Goal: Transaction & Acquisition: Purchase product/service

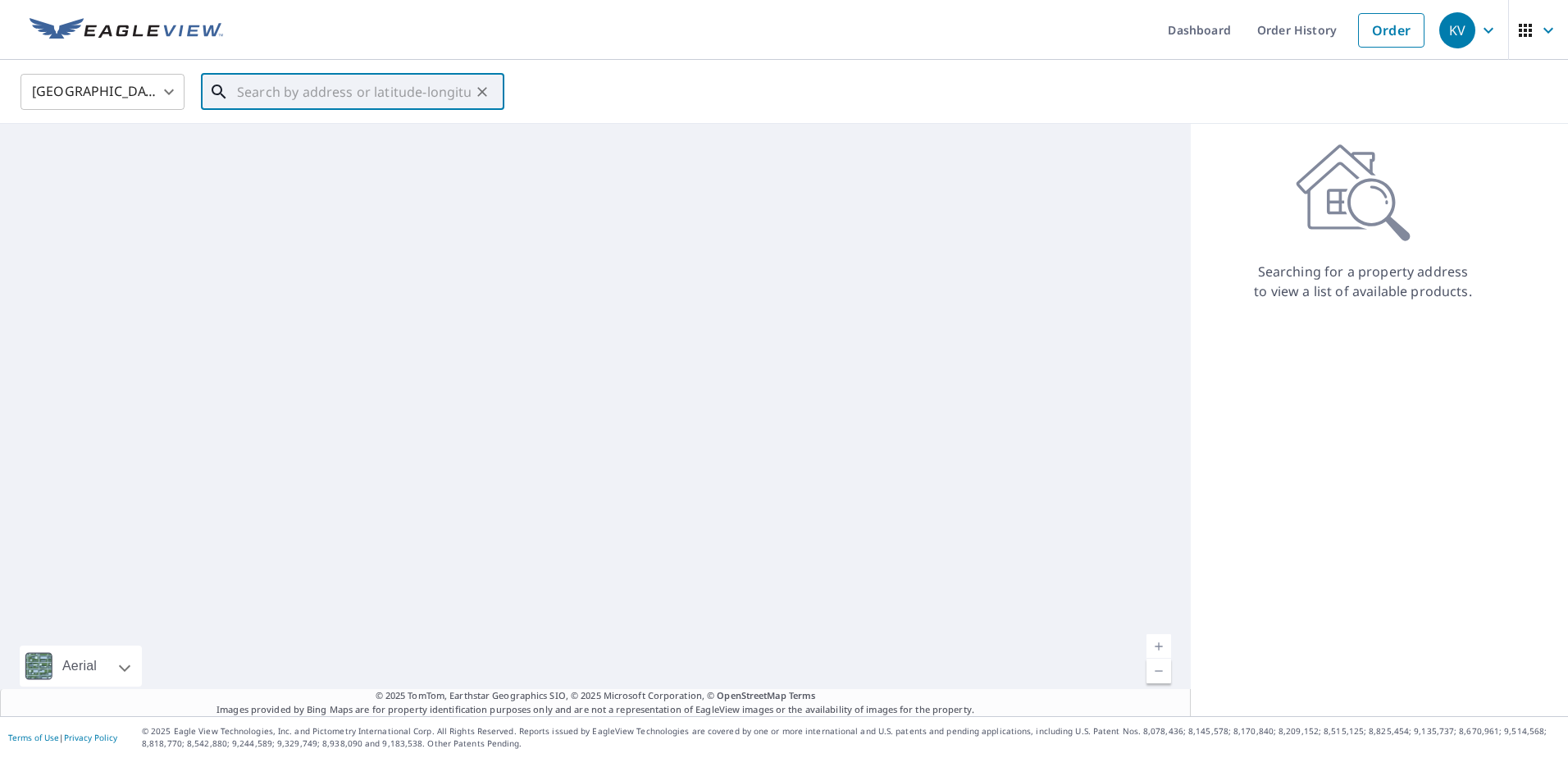
click at [305, 85] on input "text" at bounding box center [354, 92] width 234 height 46
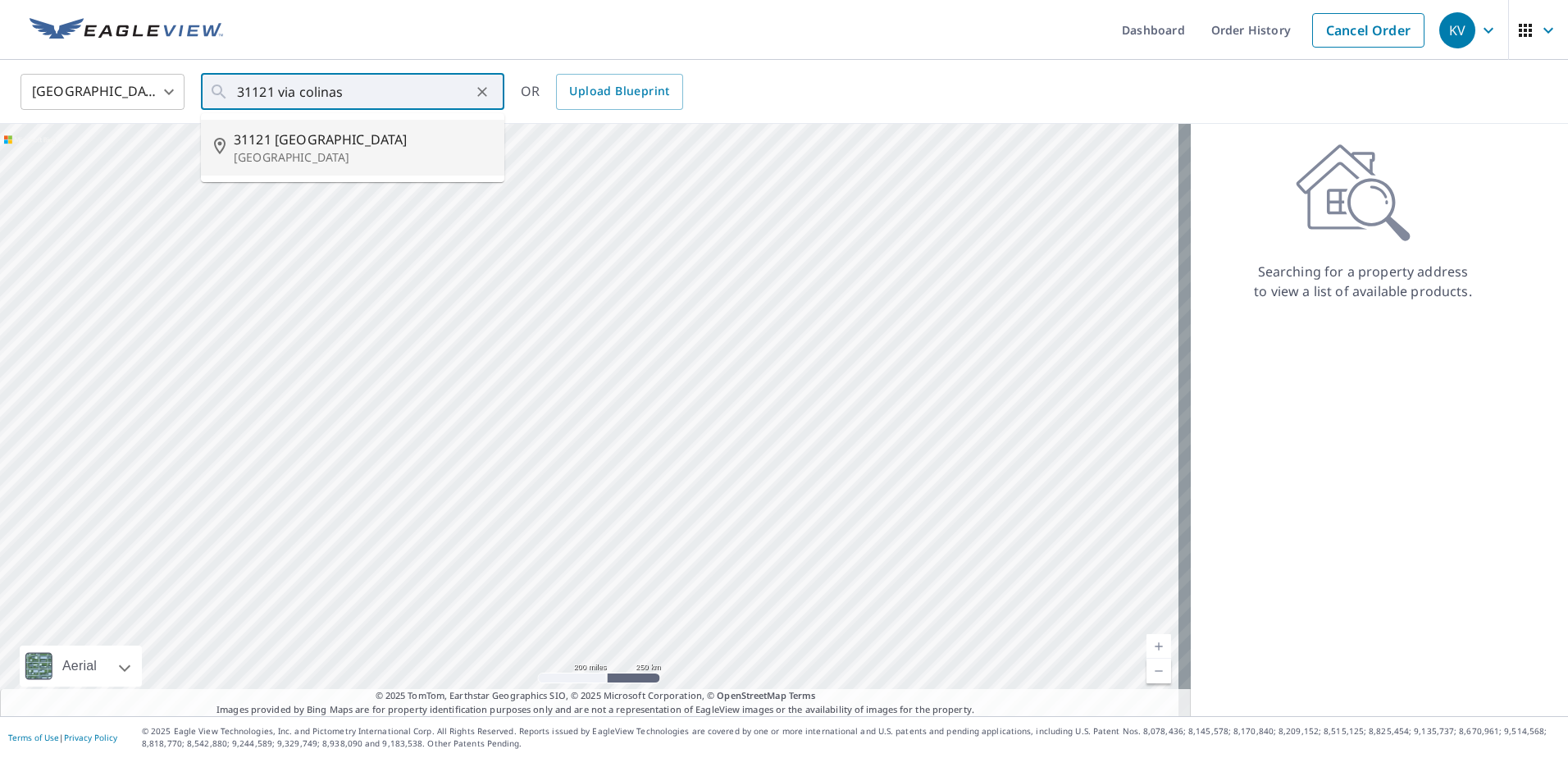
type input "[STREET_ADDRESS]"
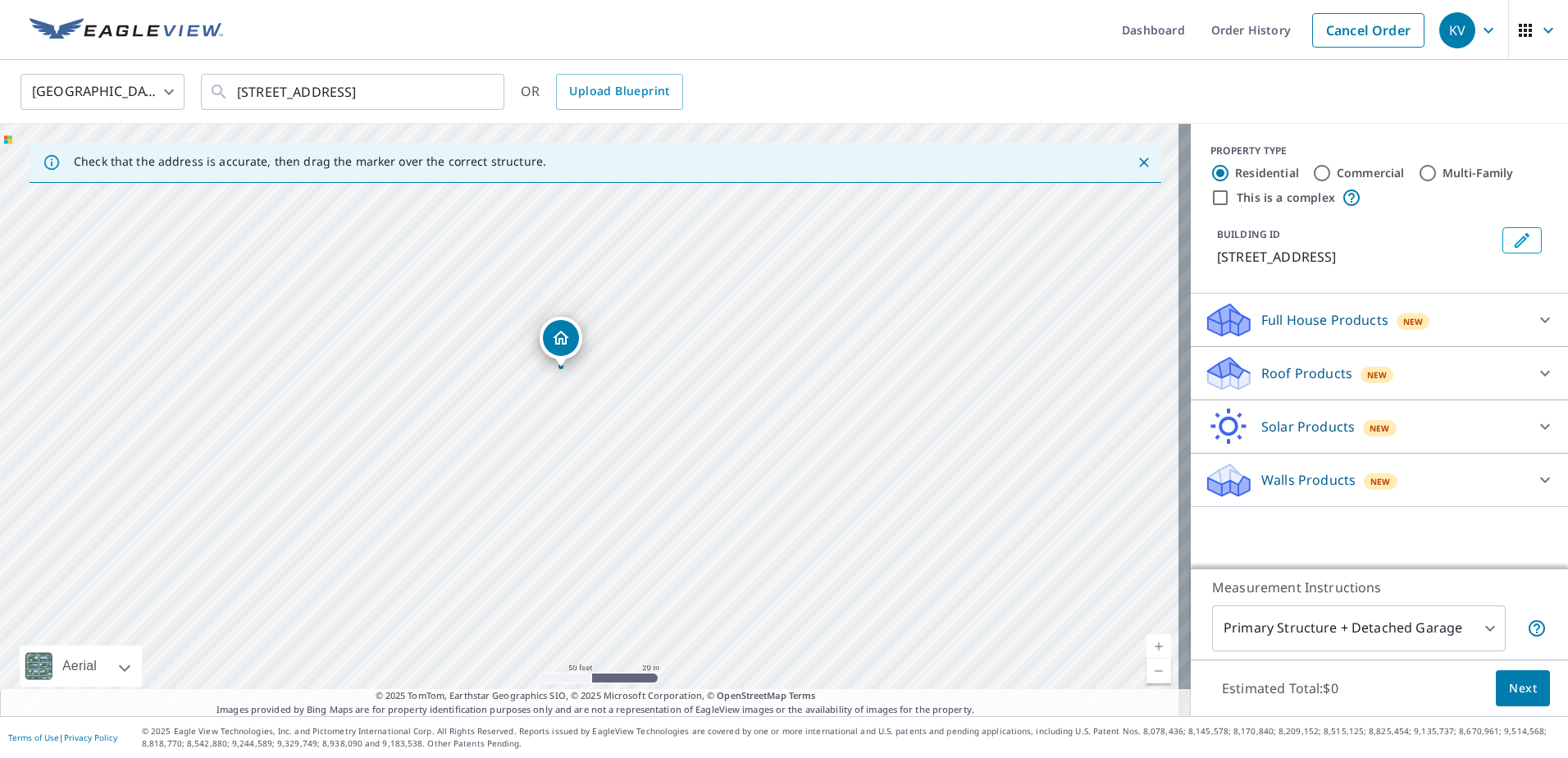
drag, startPoint x: 539, startPoint y: 451, endPoint x: 625, endPoint y: 389, distance: 106.0
click at [625, 389] on div "[STREET_ADDRESS]" at bounding box center [596, 420] width 1191 height 592
click at [1263, 383] on p "Roof Products" at bounding box center [1306, 373] width 91 height 20
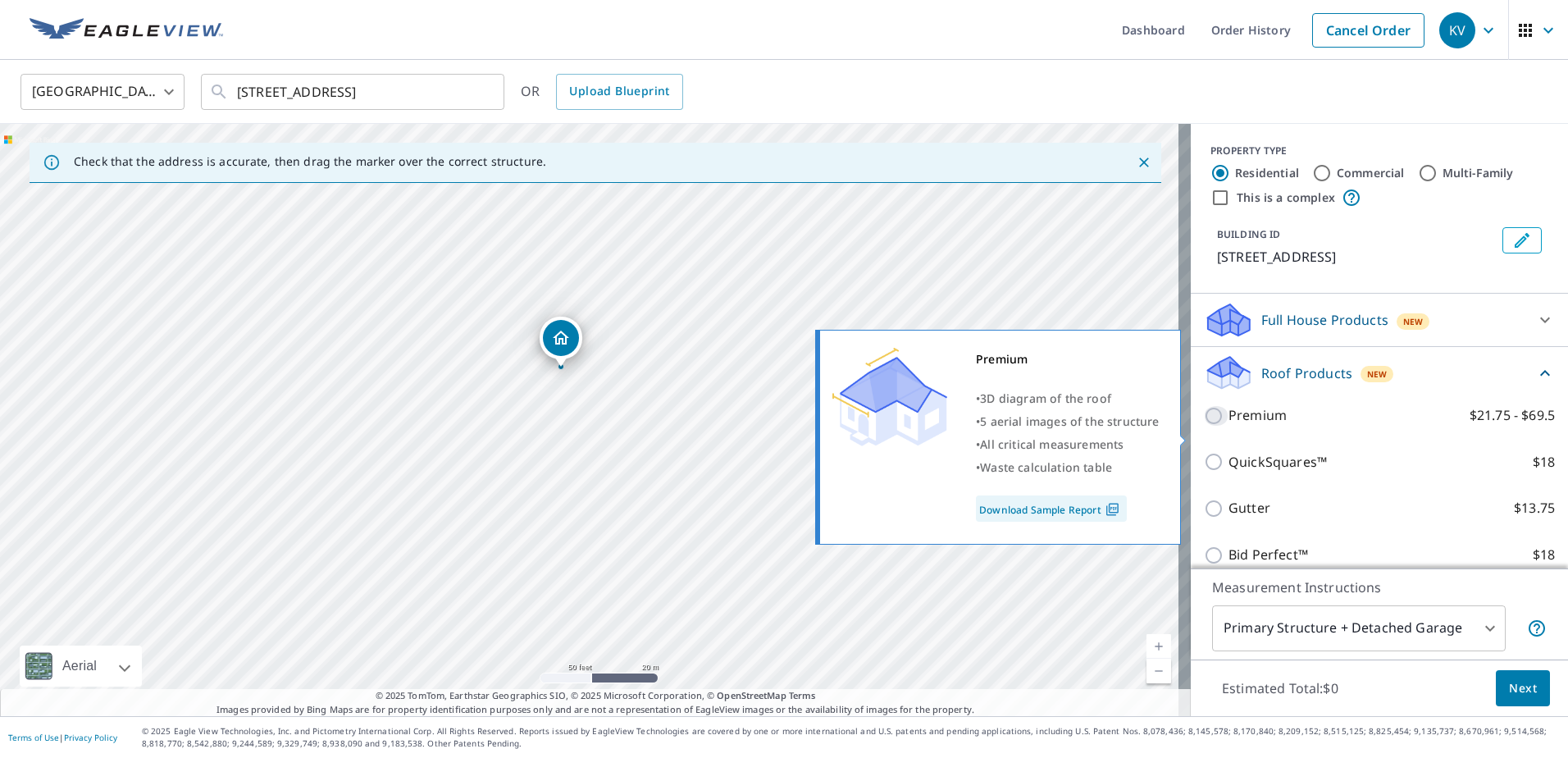
click at [1204, 425] on input "Premium $21.75 - $69.5" at bounding box center [1216, 415] width 25 height 20
checkbox input "true"
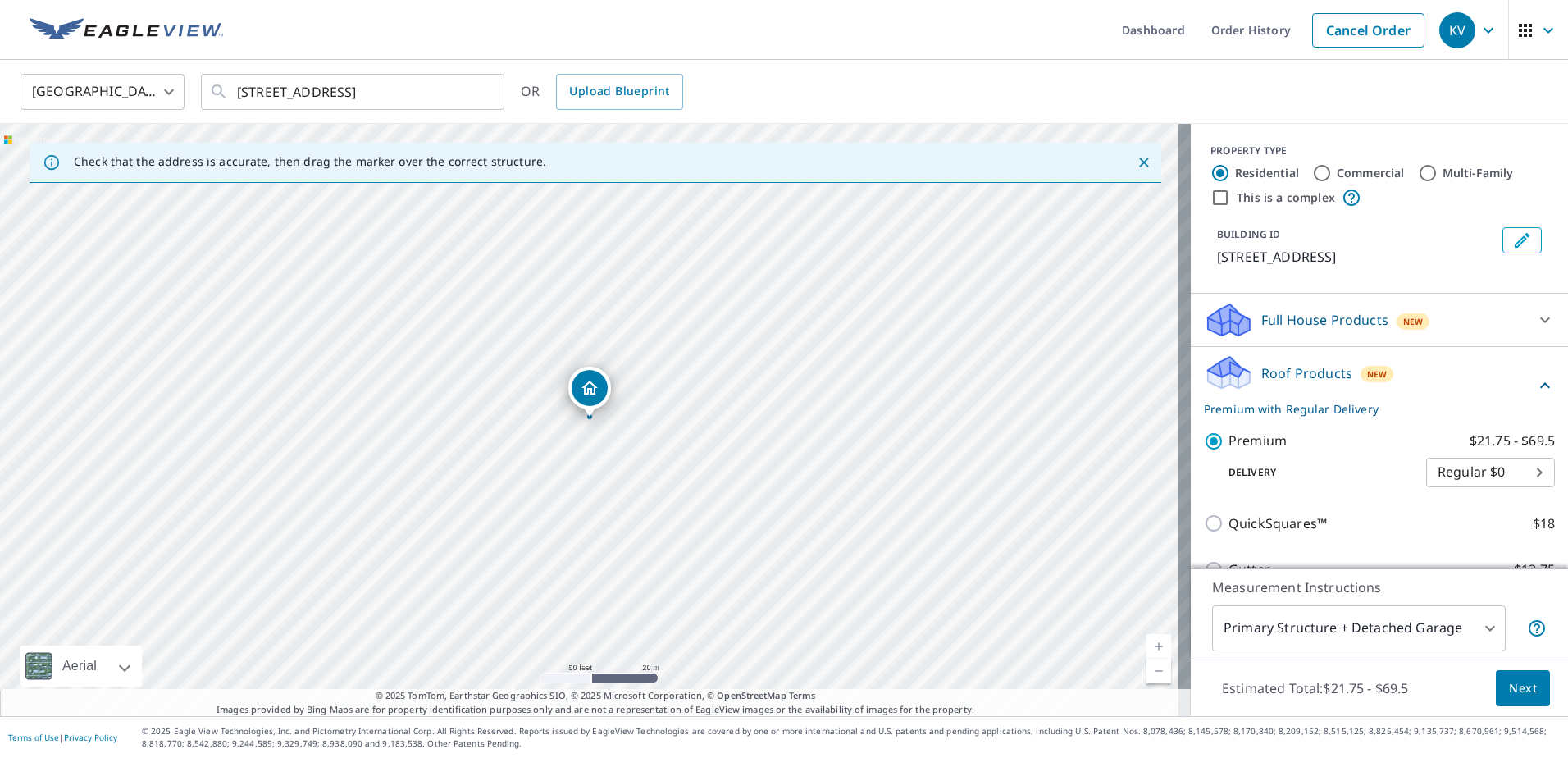
click at [1511, 692] on span "Next" at bounding box center [1522, 688] width 28 height 20
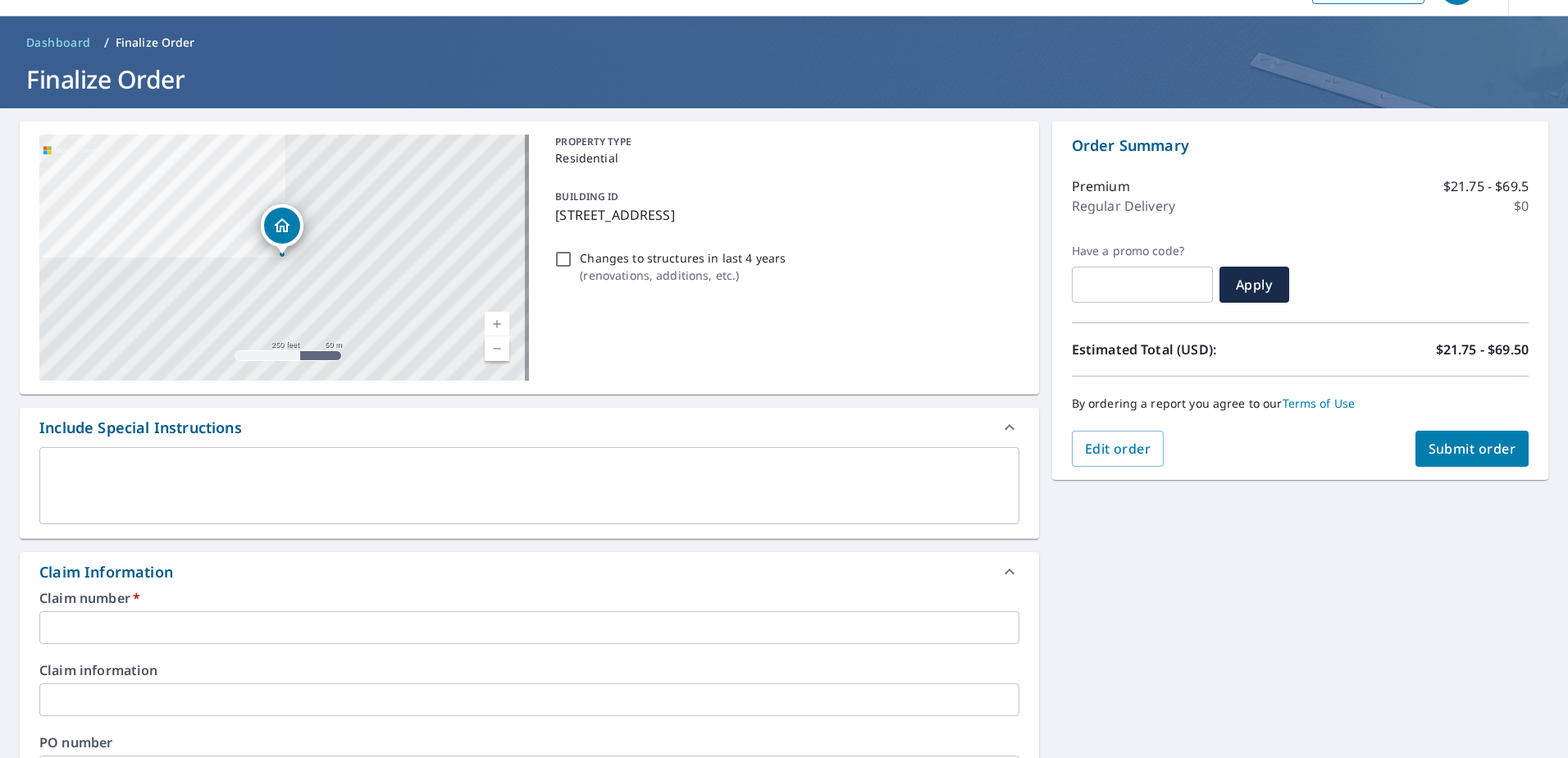
scroll to position [328, 0]
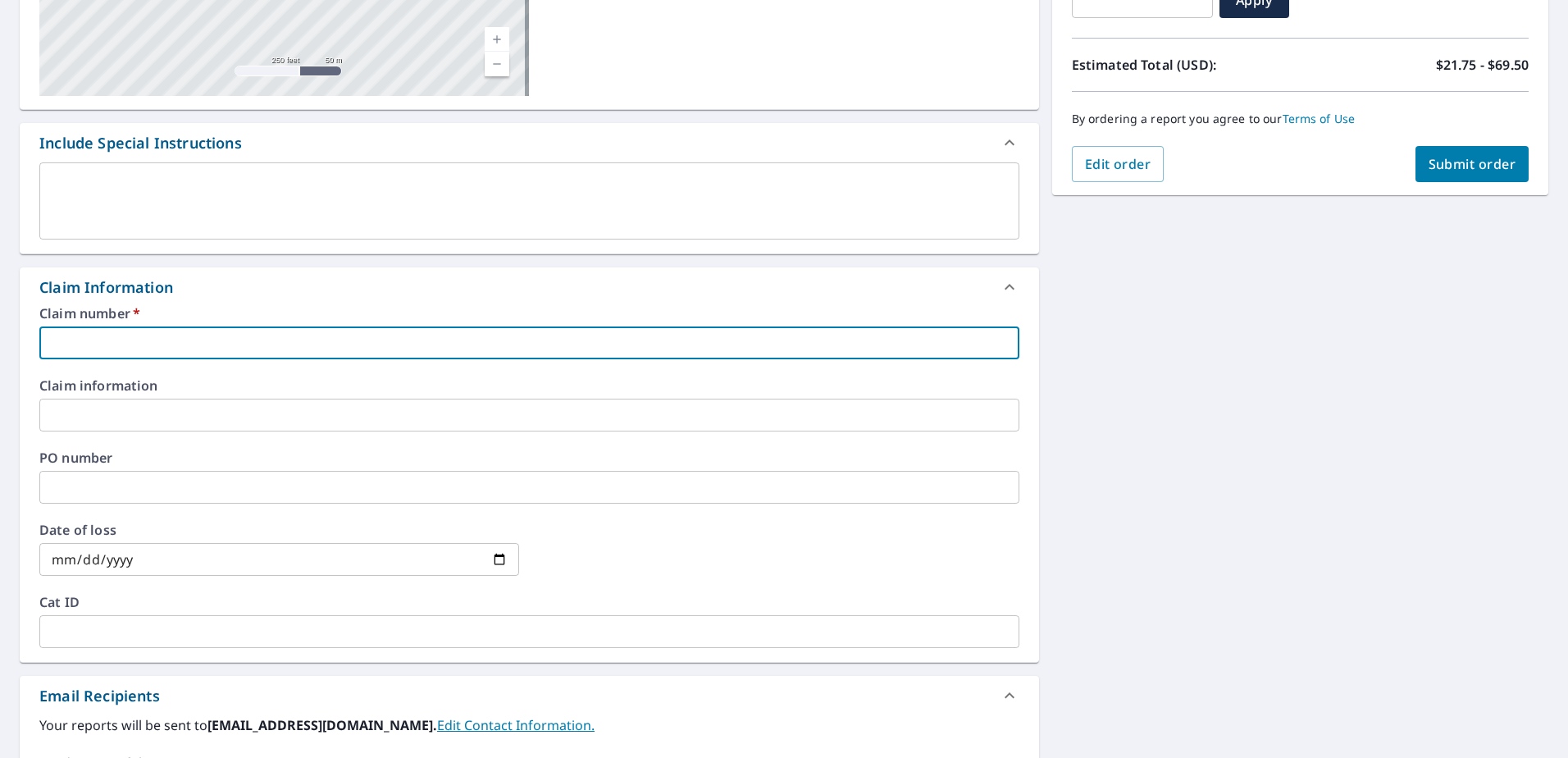
paste input "2213684"
type input "2213684"
checkbox input "true"
type input "2213684"
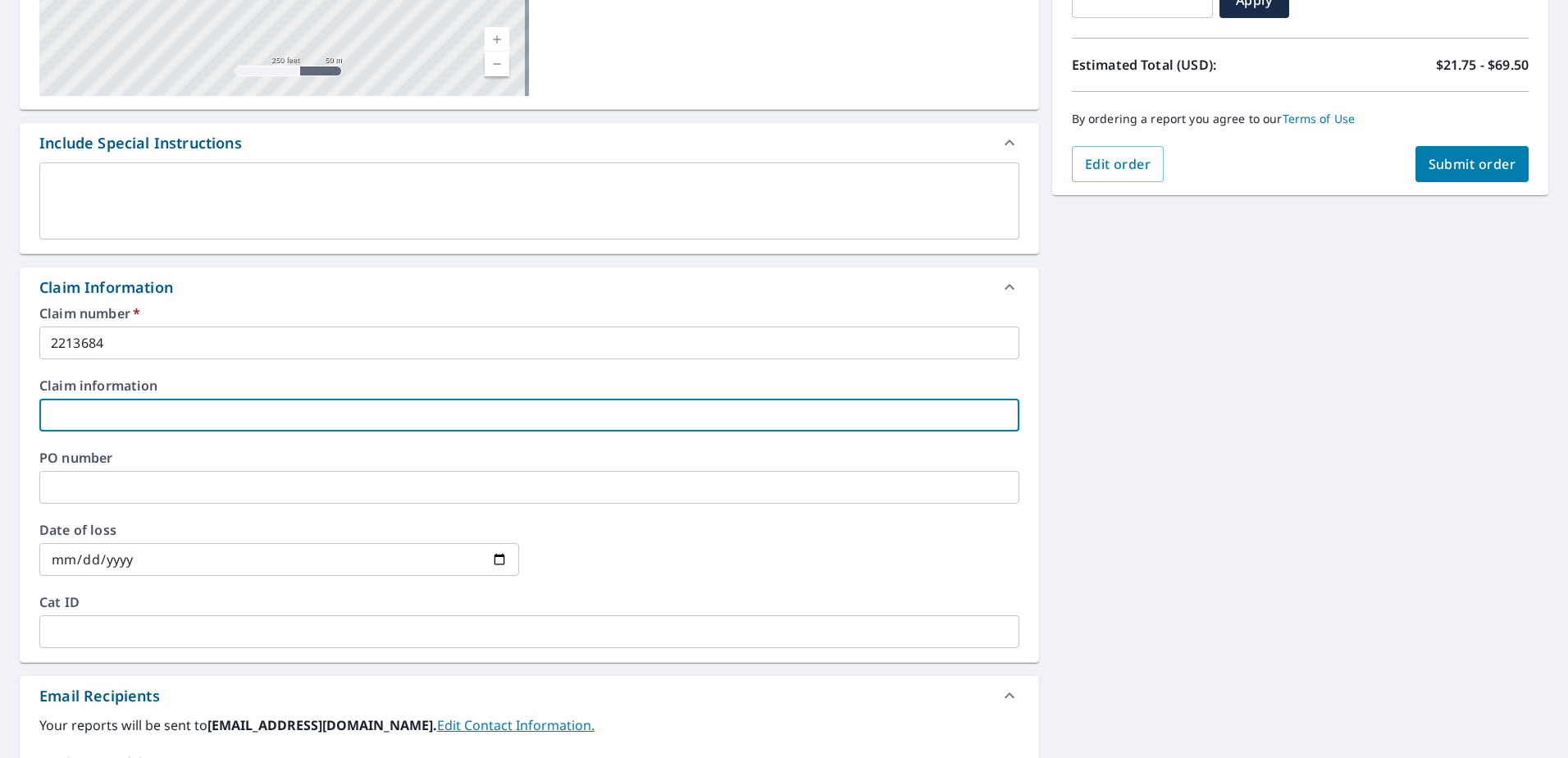
paste input "2213684"
type input "2213684"
checkbox input "true"
type input "2213684"
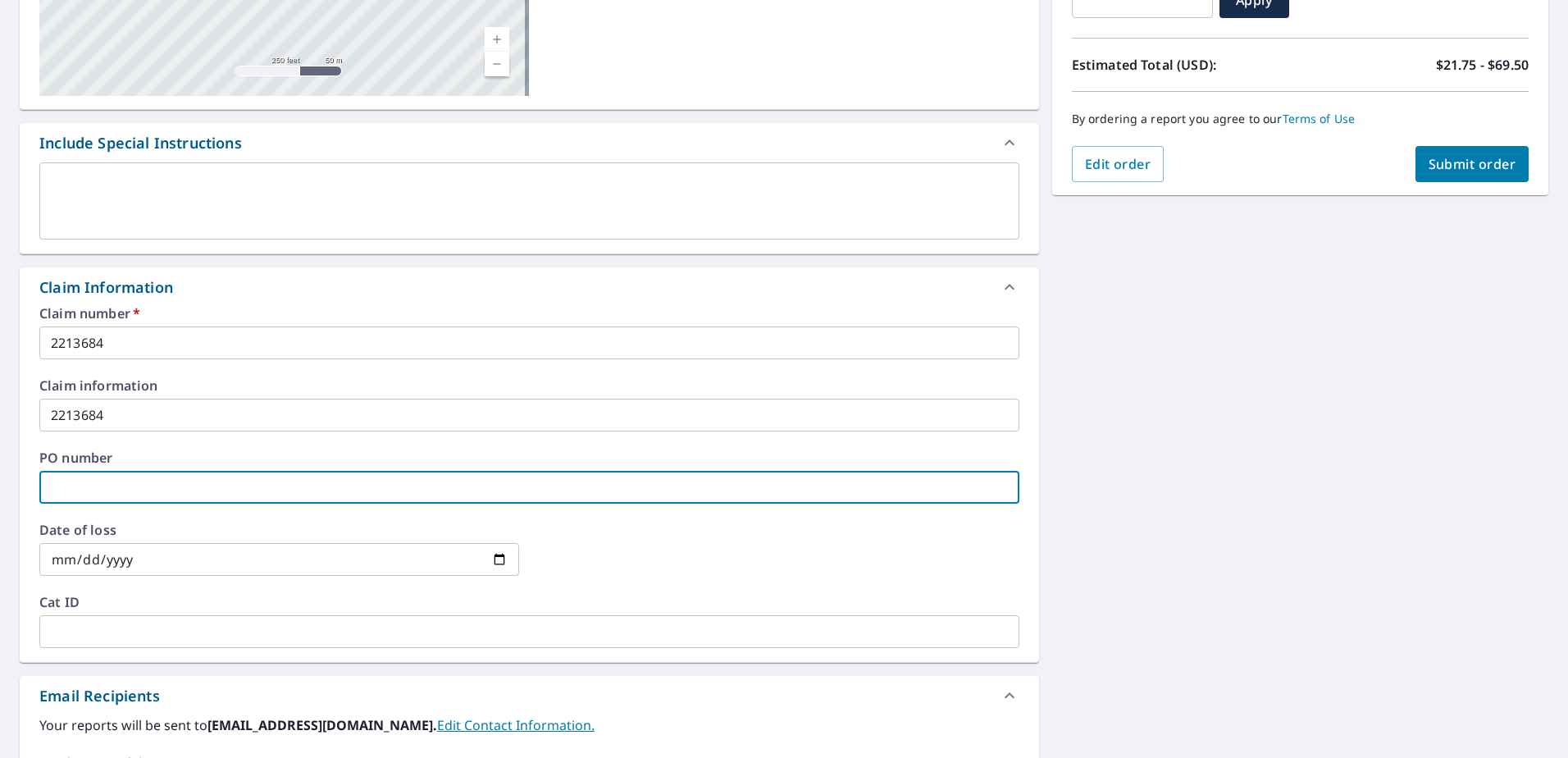
paste input "2213684"
type input "2213684"
checkbox input "true"
type input "2213684"
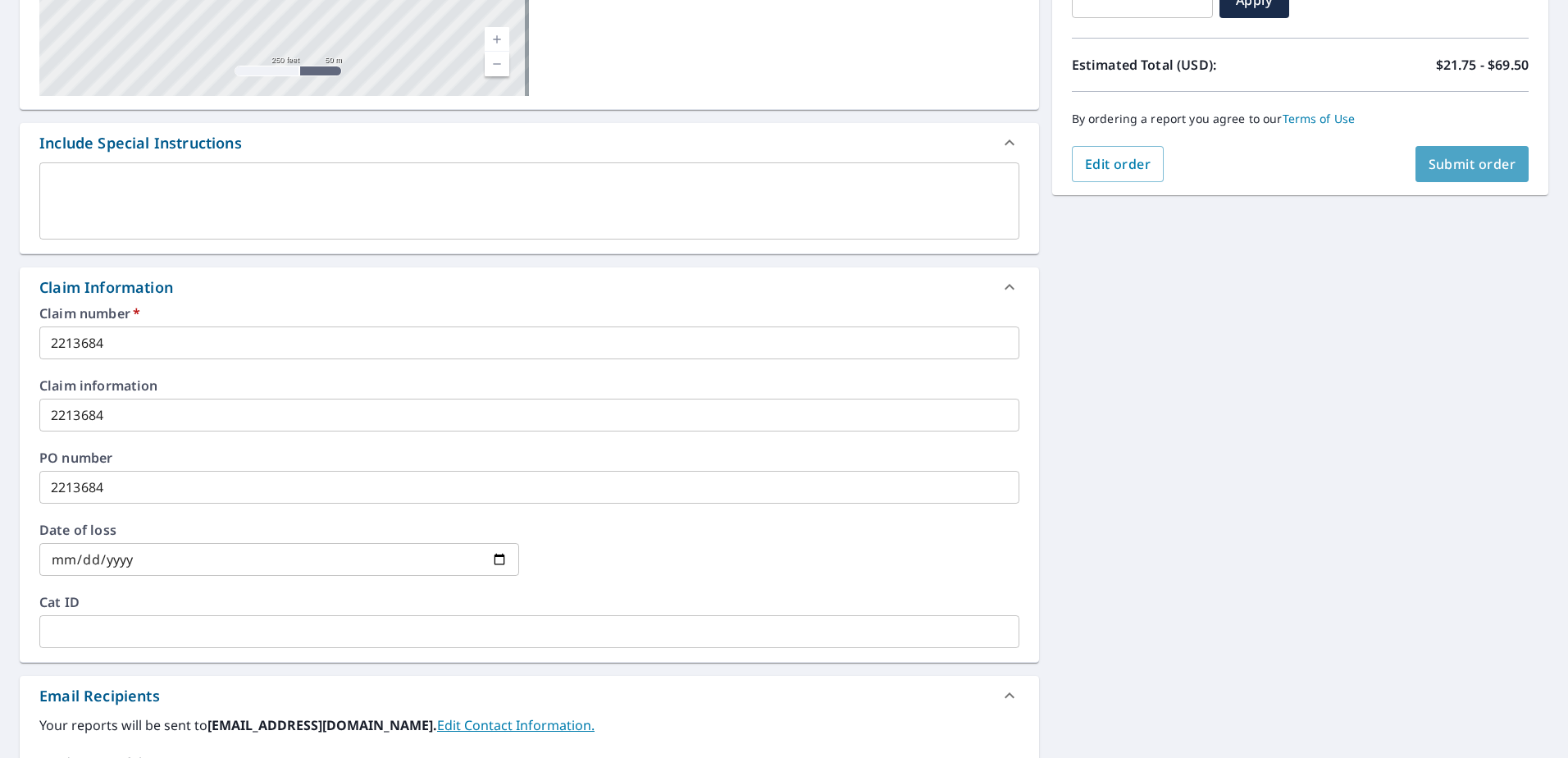
click at [1459, 154] on button "Submit order" at bounding box center [1473, 164] width 114 height 36
checkbox input "true"
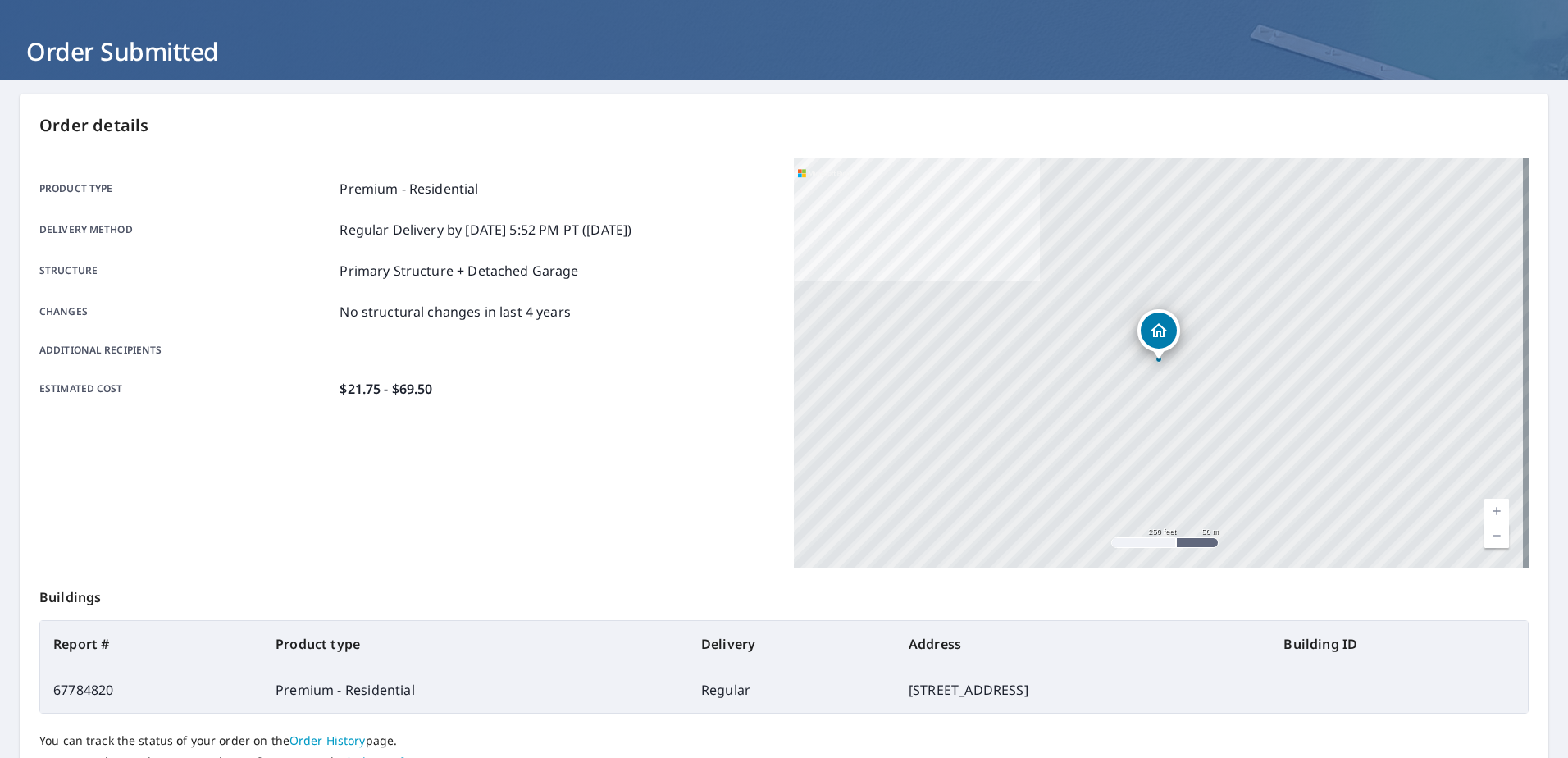
scroll to position [164, 0]
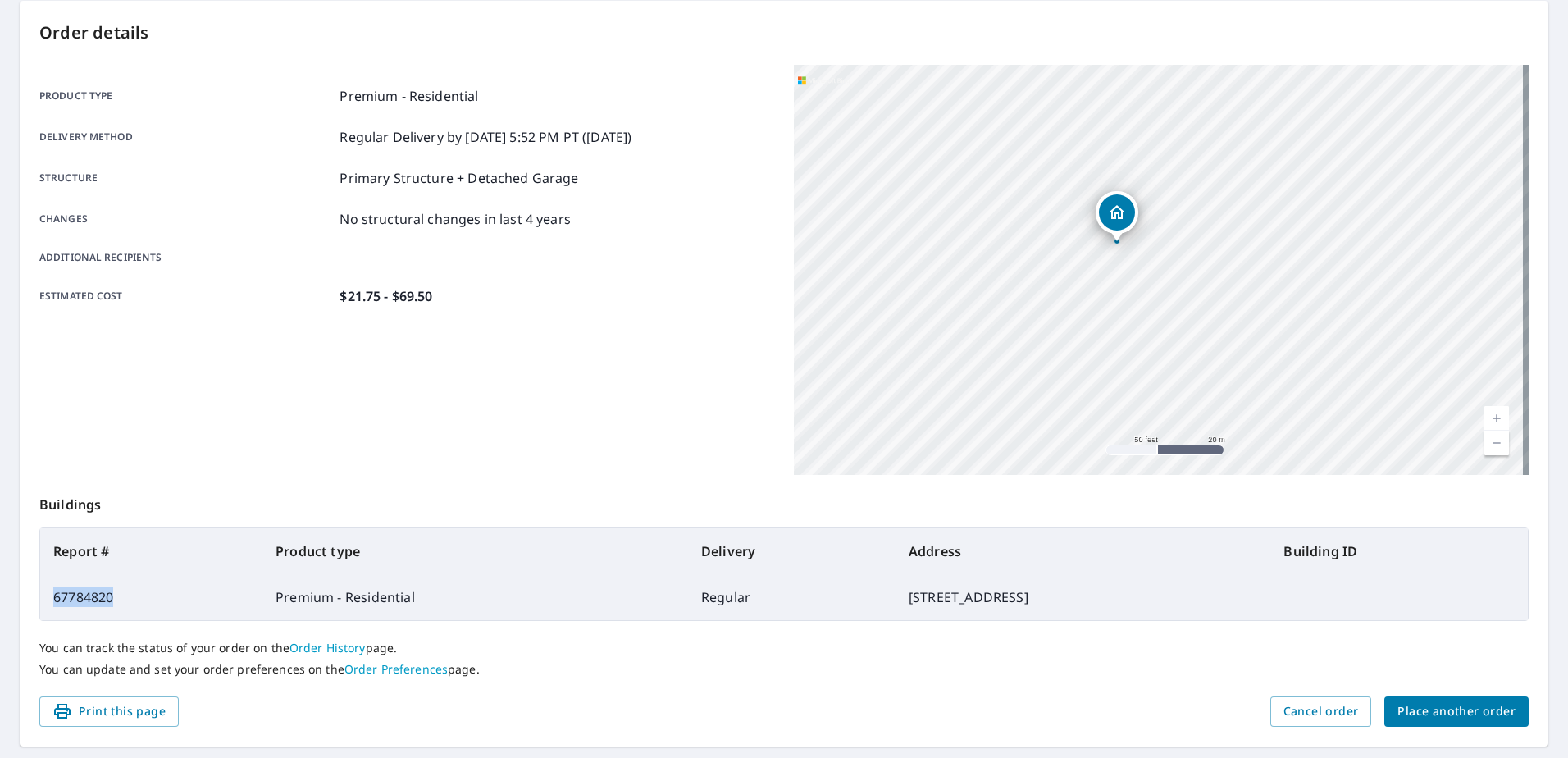
drag, startPoint x: 118, startPoint y: 598, endPoint x: 50, endPoint y: 596, distance: 68.0
click at [50, 596] on td "67784820" at bounding box center [151, 597] width 222 height 46
copy td "67784820"
click at [1448, 712] on span "Place another order" at bounding box center [1456, 711] width 118 height 20
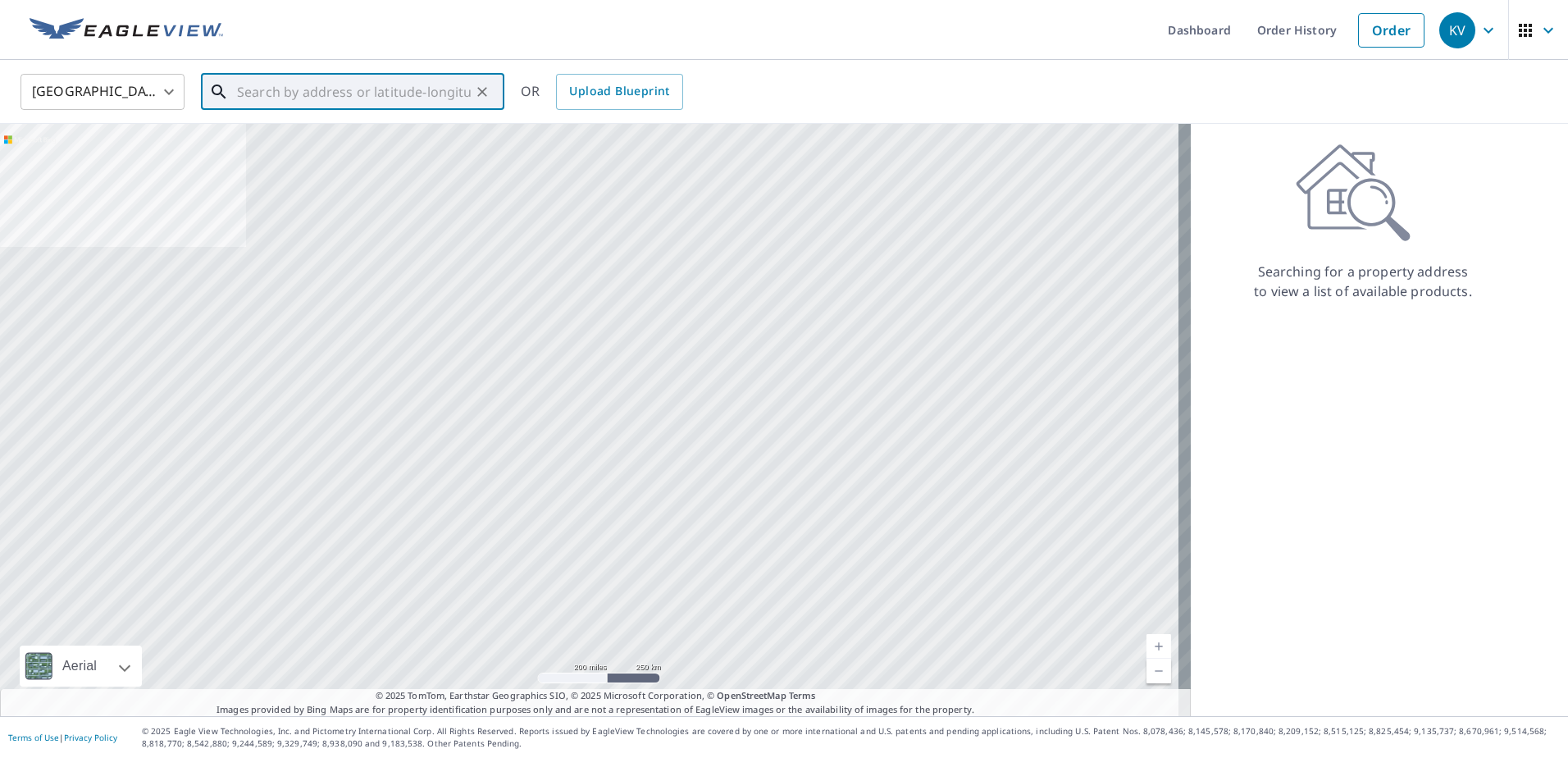
click at [300, 94] on input "text" at bounding box center [354, 92] width 234 height 46
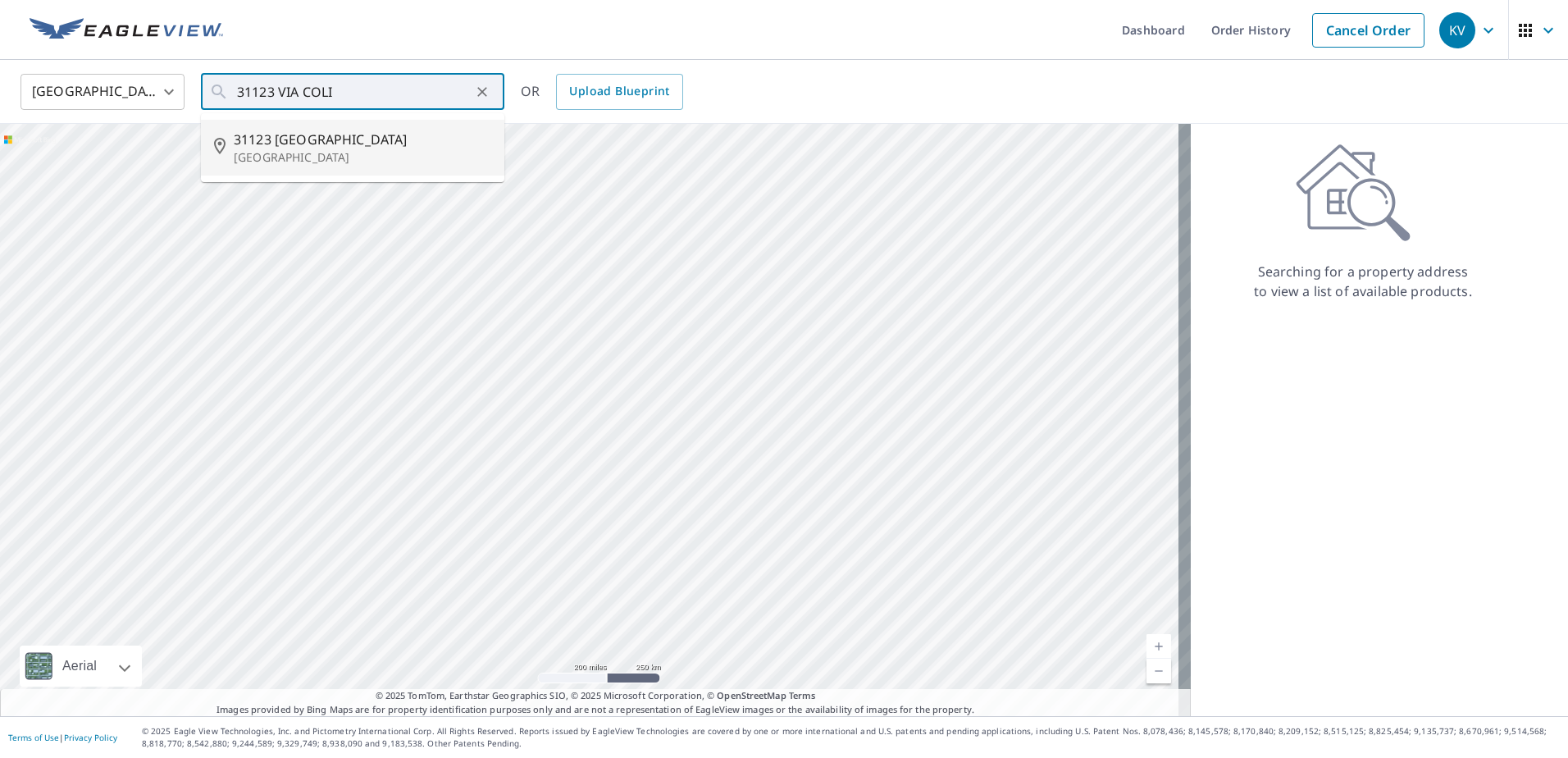
type input "[STREET_ADDRESS]"
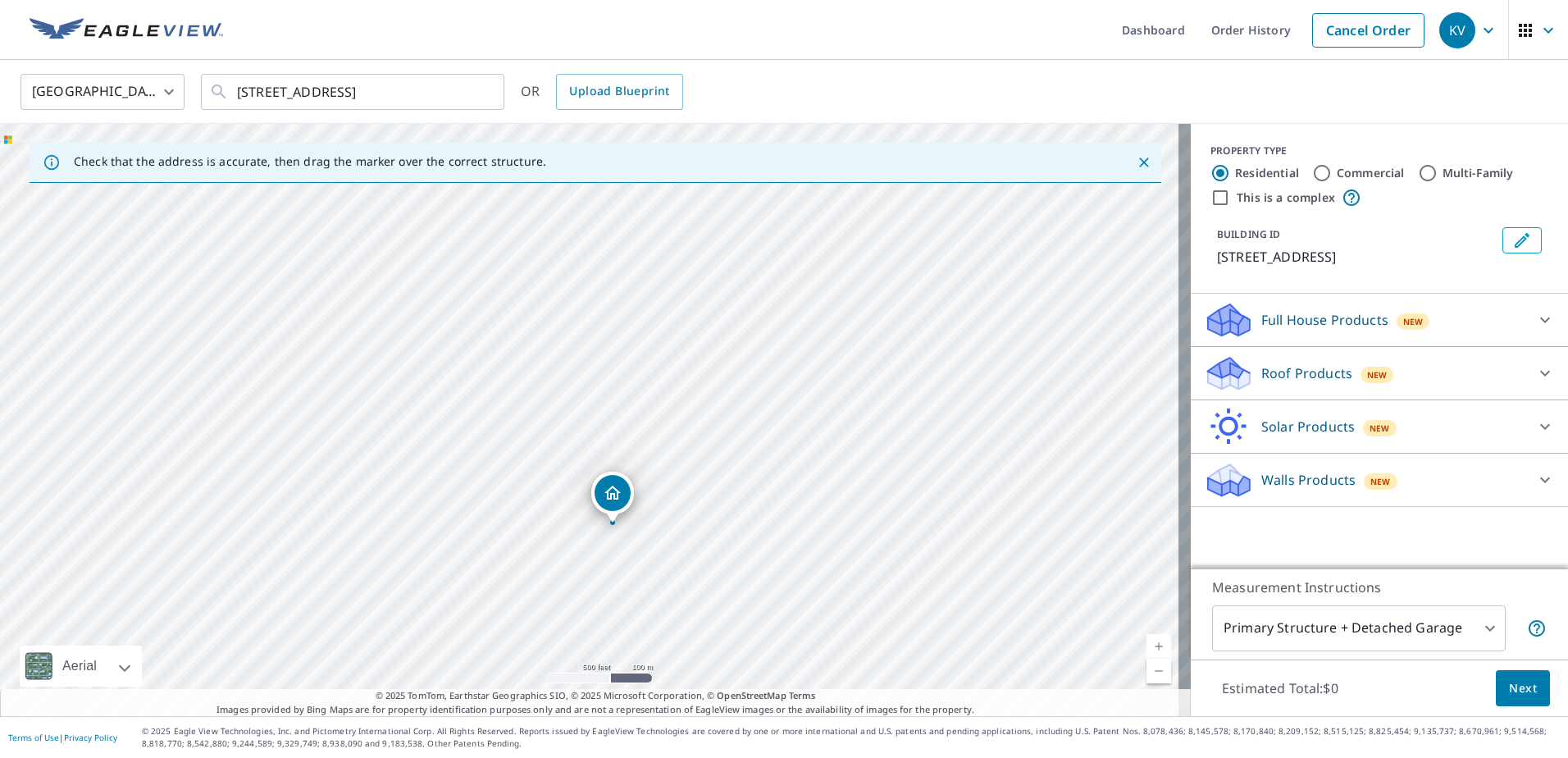
drag, startPoint x: 612, startPoint y: 283, endPoint x: 632, endPoint y: 436, distance: 154.3
click at [632, 436] on div "[STREET_ADDRESS]" at bounding box center [596, 420] width 1191 height 592
drag, startPoint x: 445, startPoint y: 663, endPoint x: 678, endPoint y: 426, distance: 332.4
click at [1273, 383] on p "Roof Products" at bounding box center [1306, 373] width 91 height 20
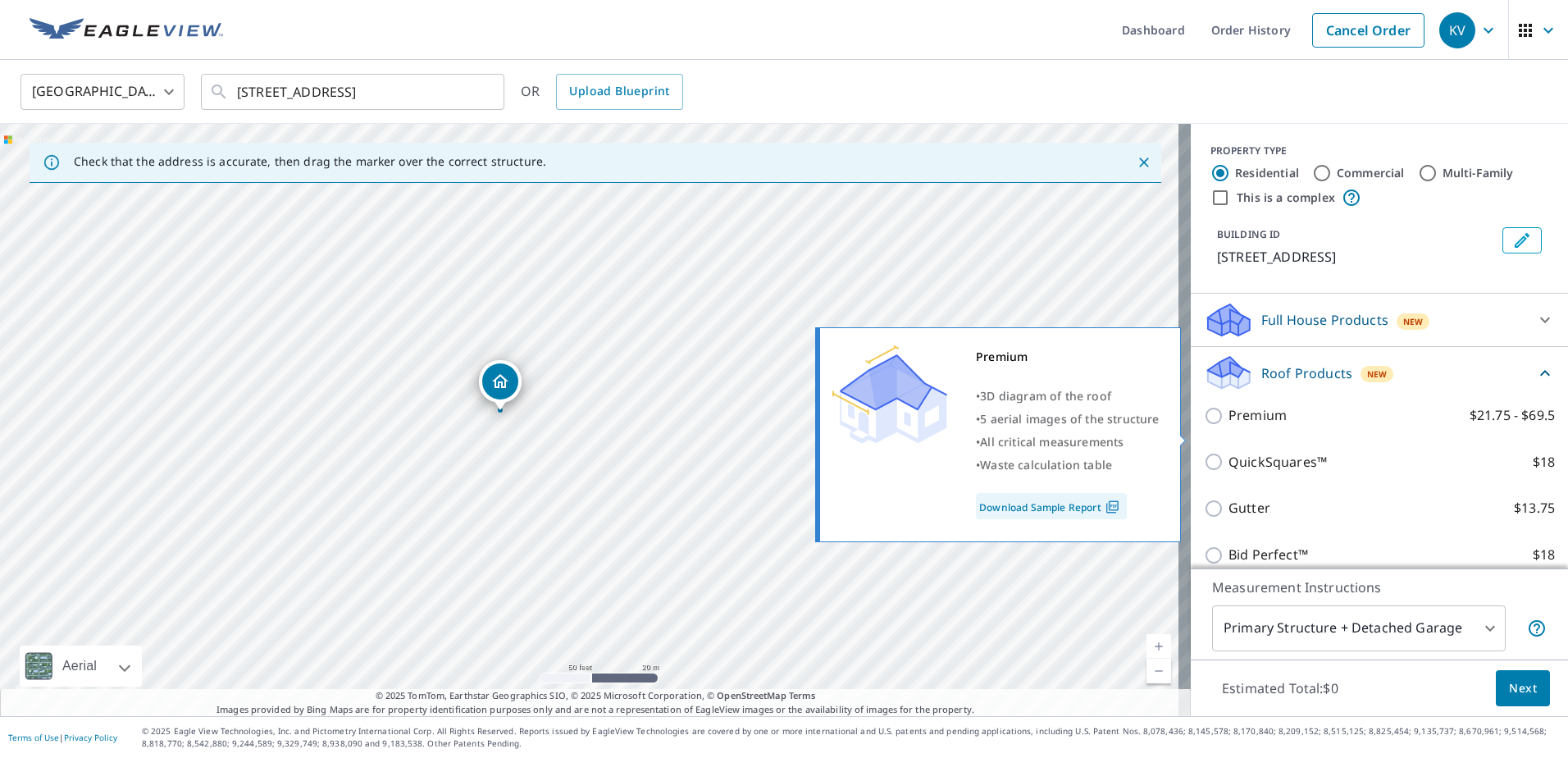
click at [1204, 425] on input "Premium $21.75 - $69.5" at bounding box center [1216, 415] width 25 height 20
checkbox input "true"
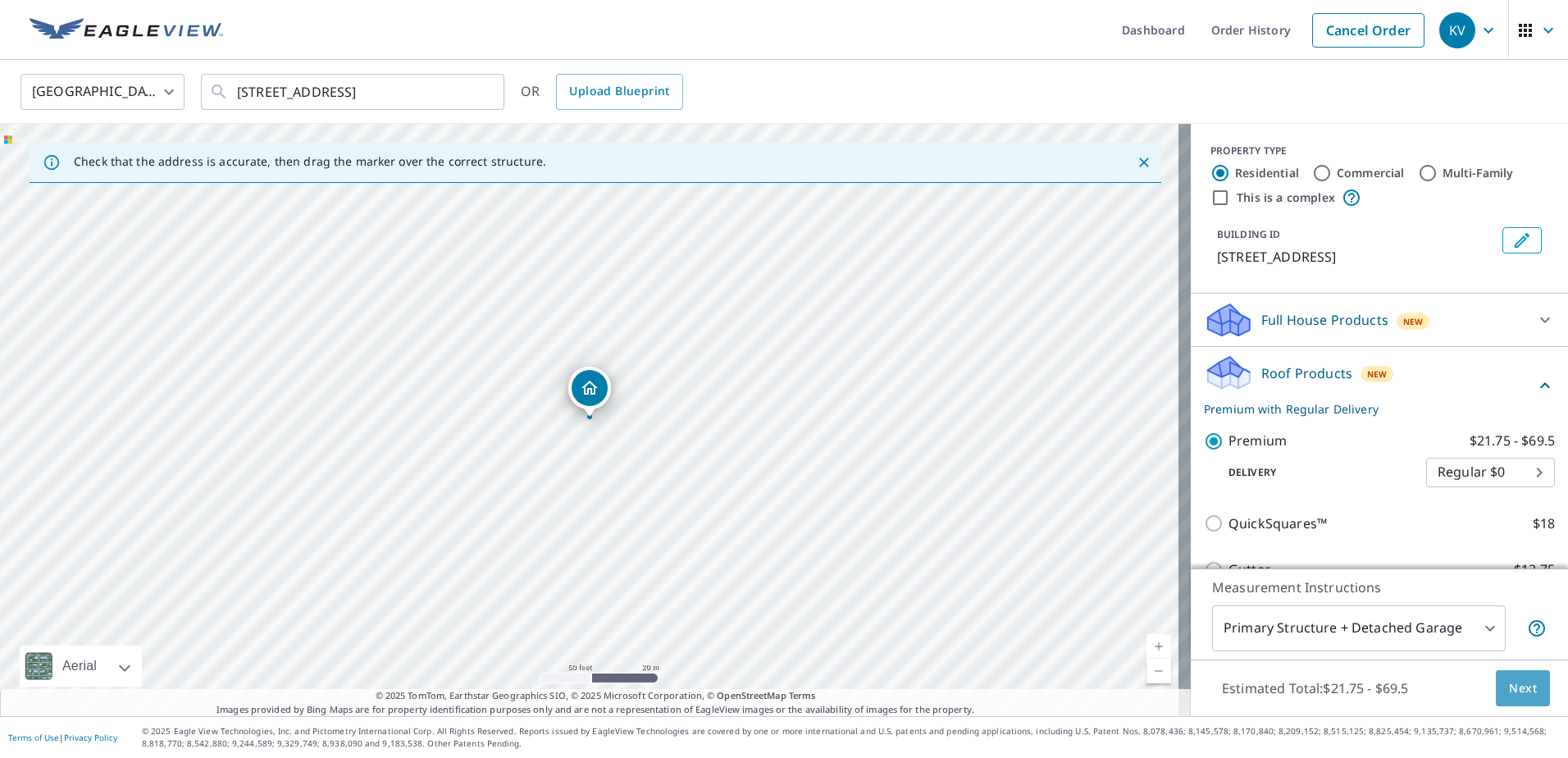
click at [1514, 688] on span "Next" at bounding box center [1522, 688] width 28 height 20
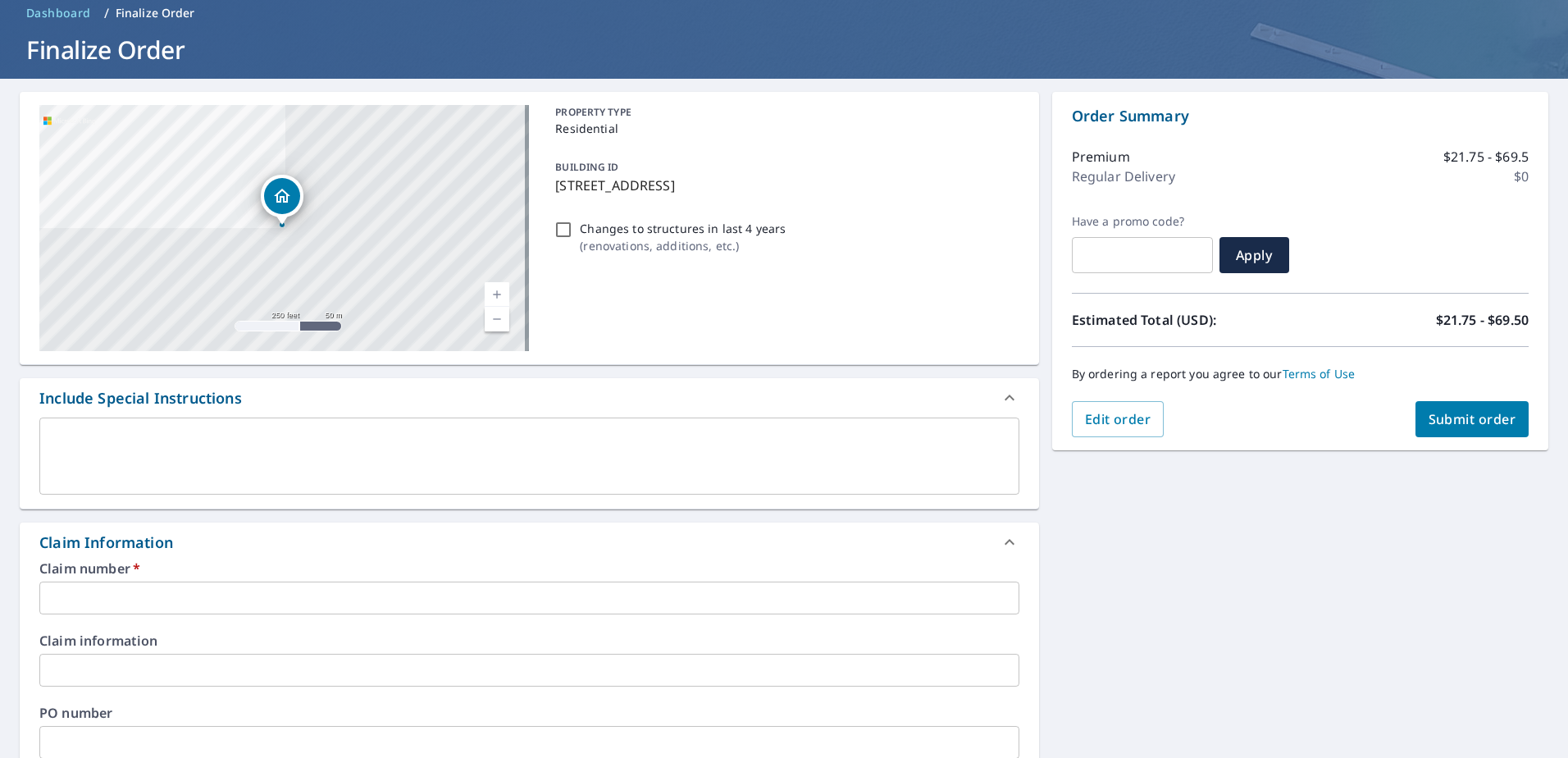
scroll to position [164, 0]
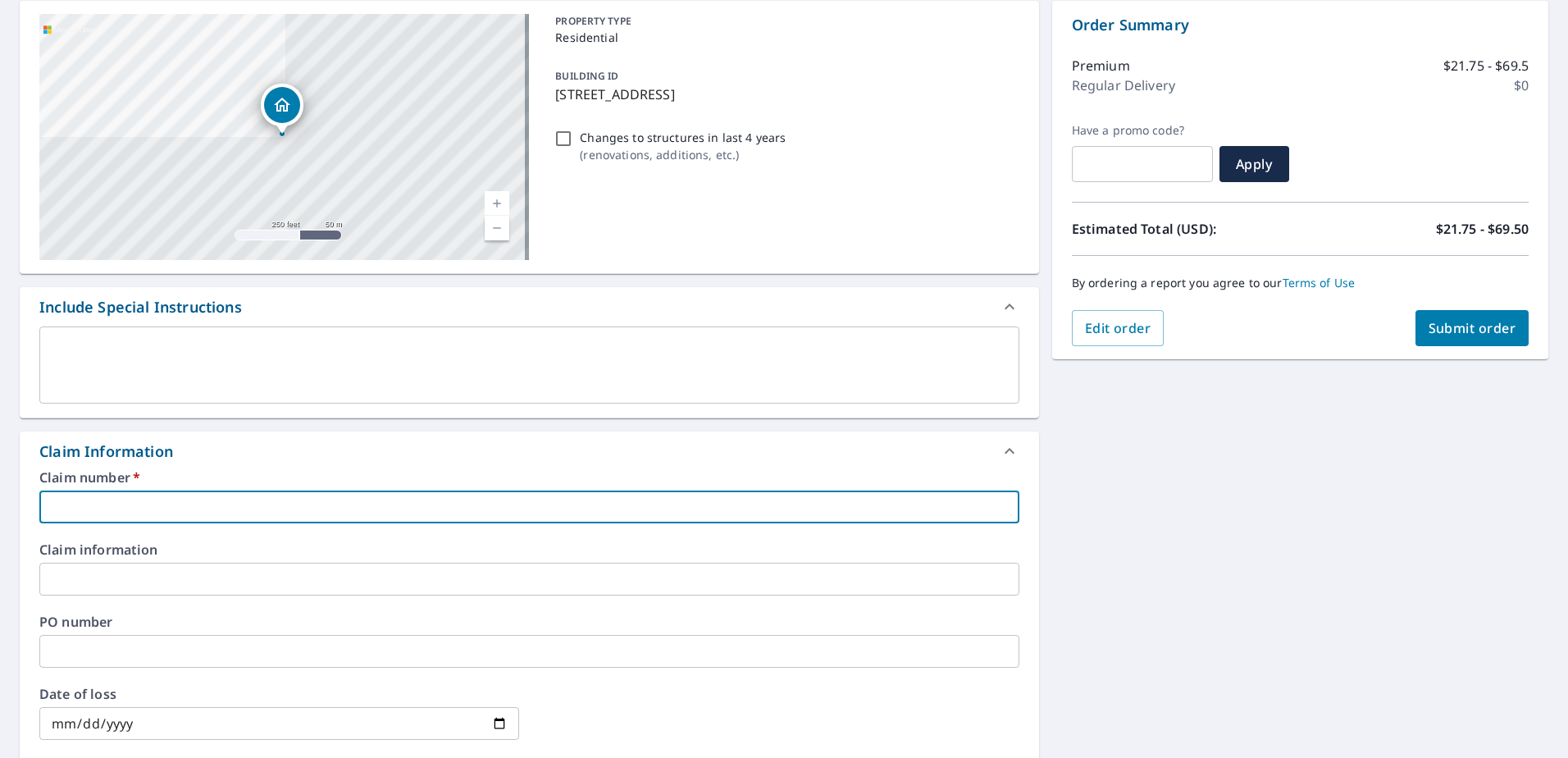
paste input "67784820"
type input "67784820"
checkbox input "true"
type input "67784820"
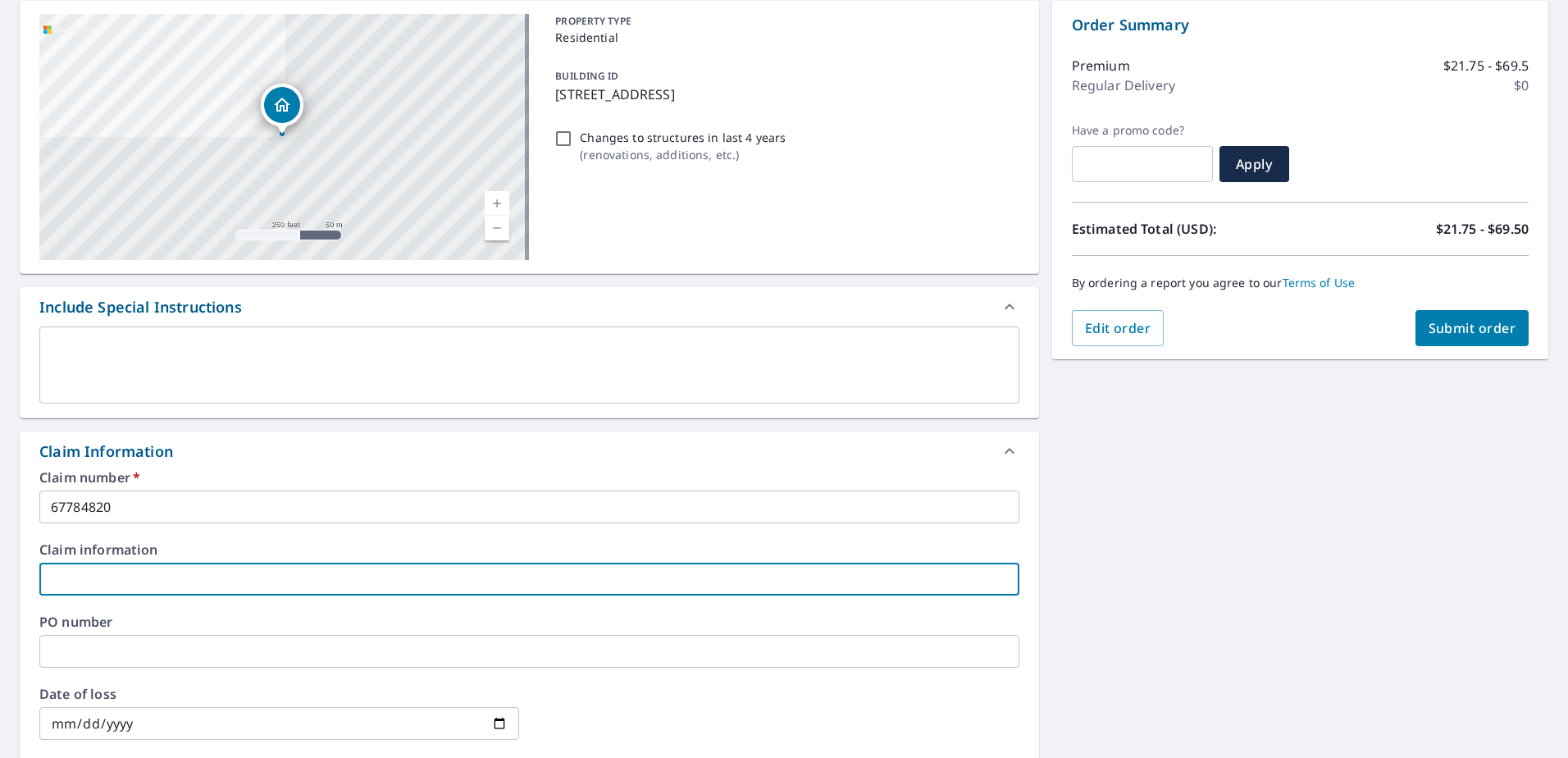
paste input "67784820"
type input "67784820"
checkbox input "true"
type input "67784820"
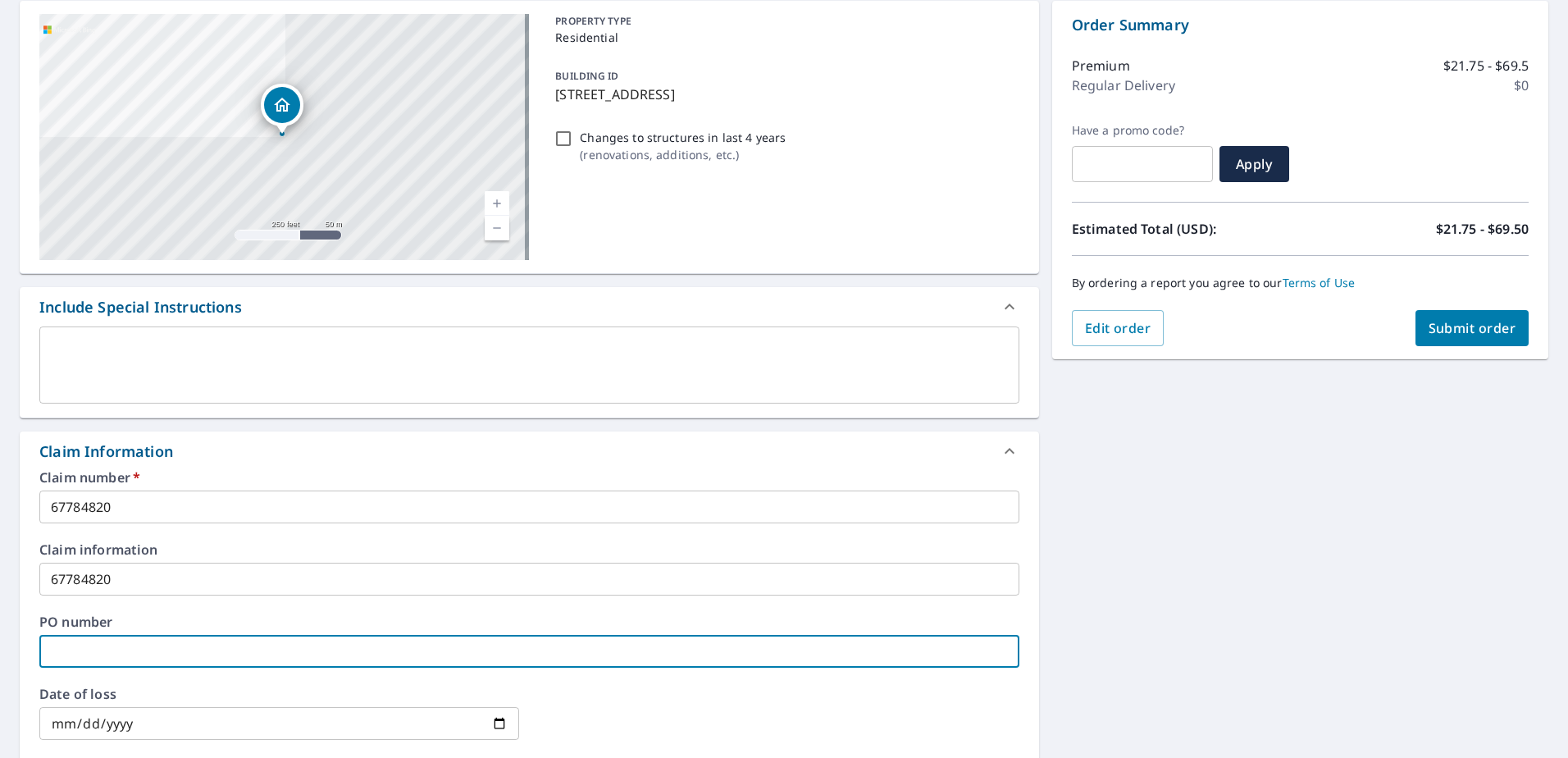
paste input "67784820"
type input "67784820"
checkbox input "true"
type input "67784820"
click at [1453, 322] on span "Submit order" at bounding box center [1472, 328] width 88 height 18
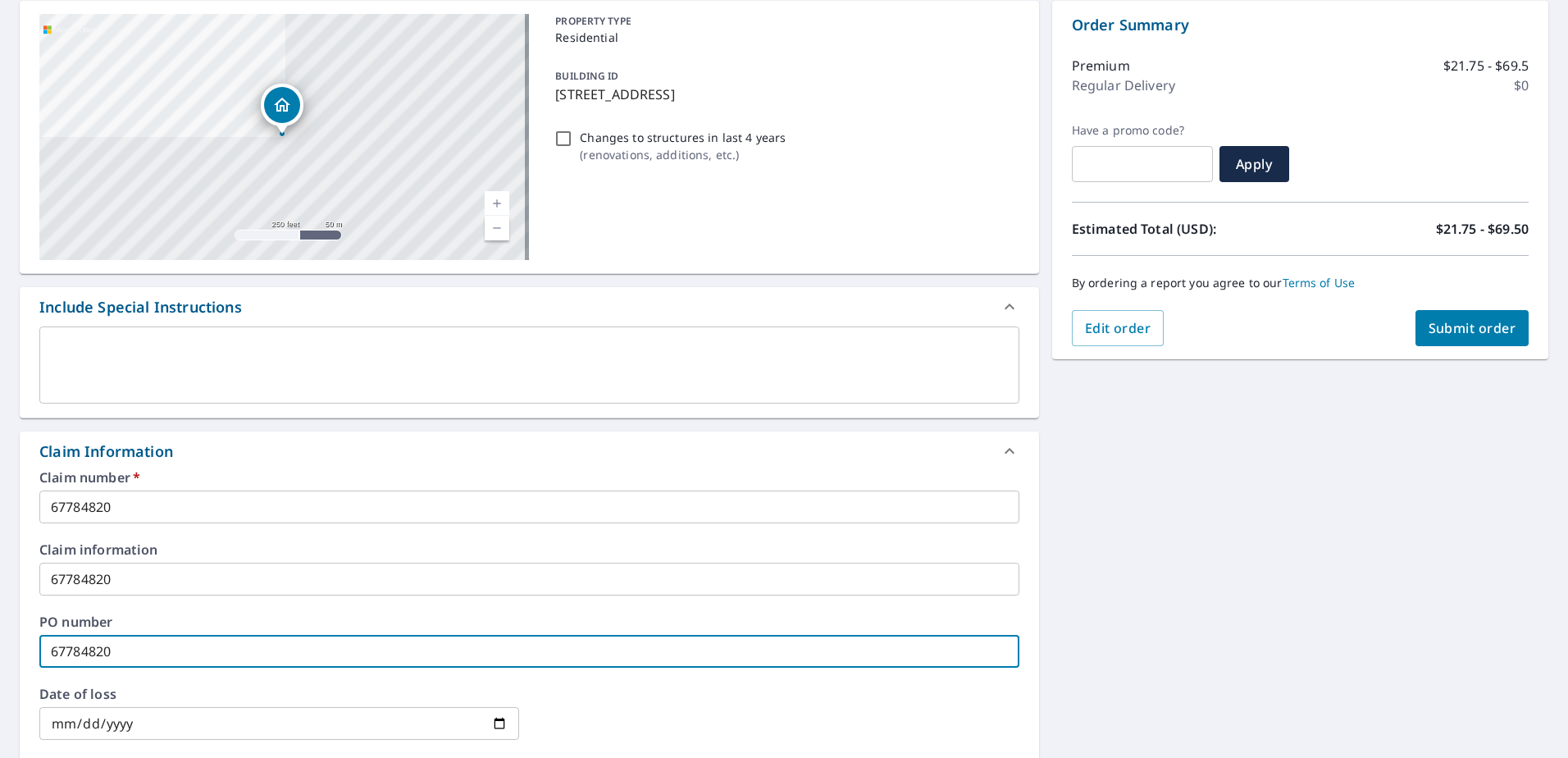
checkbox input "true"
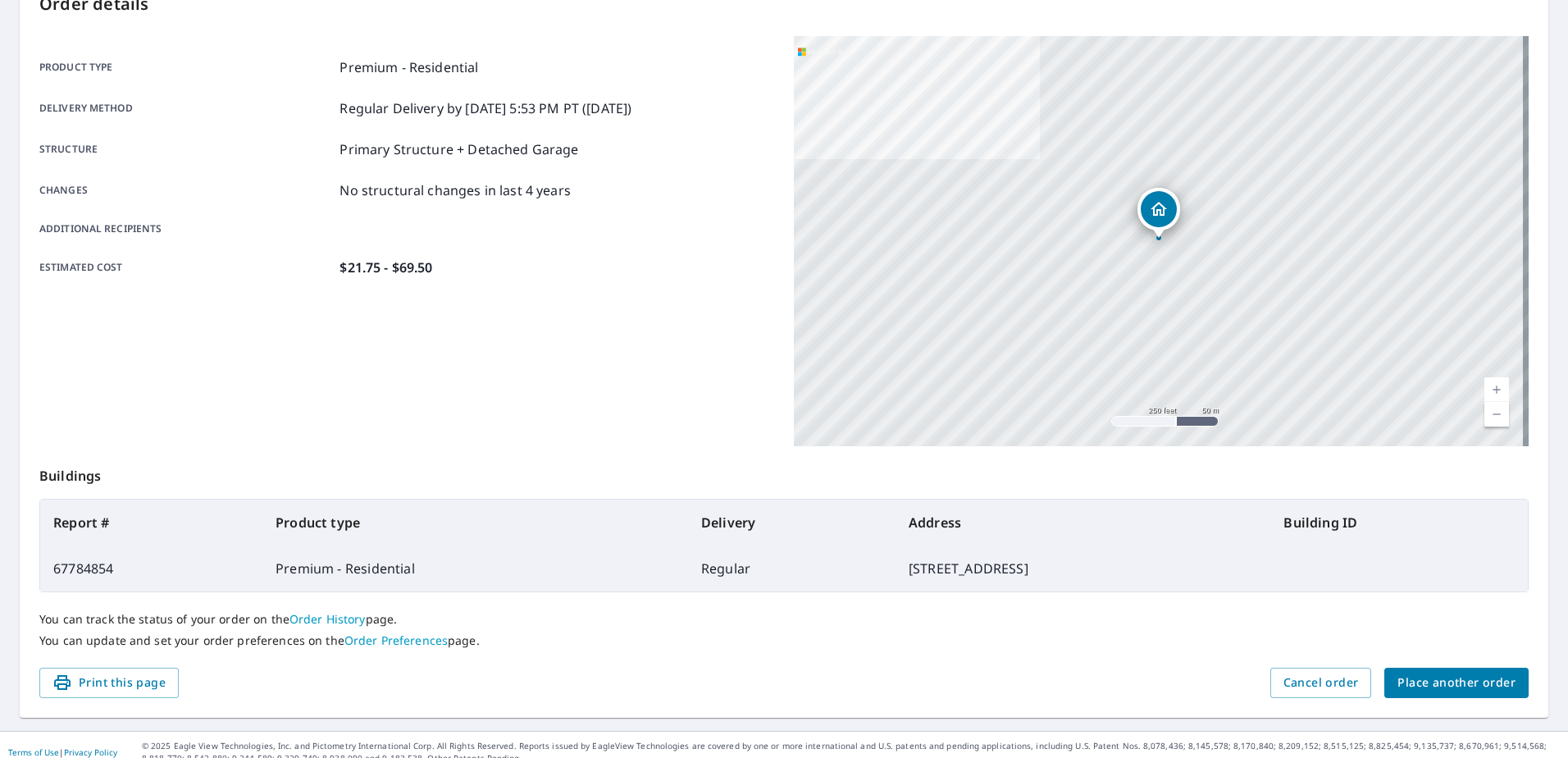
scroll to position [208, 0]
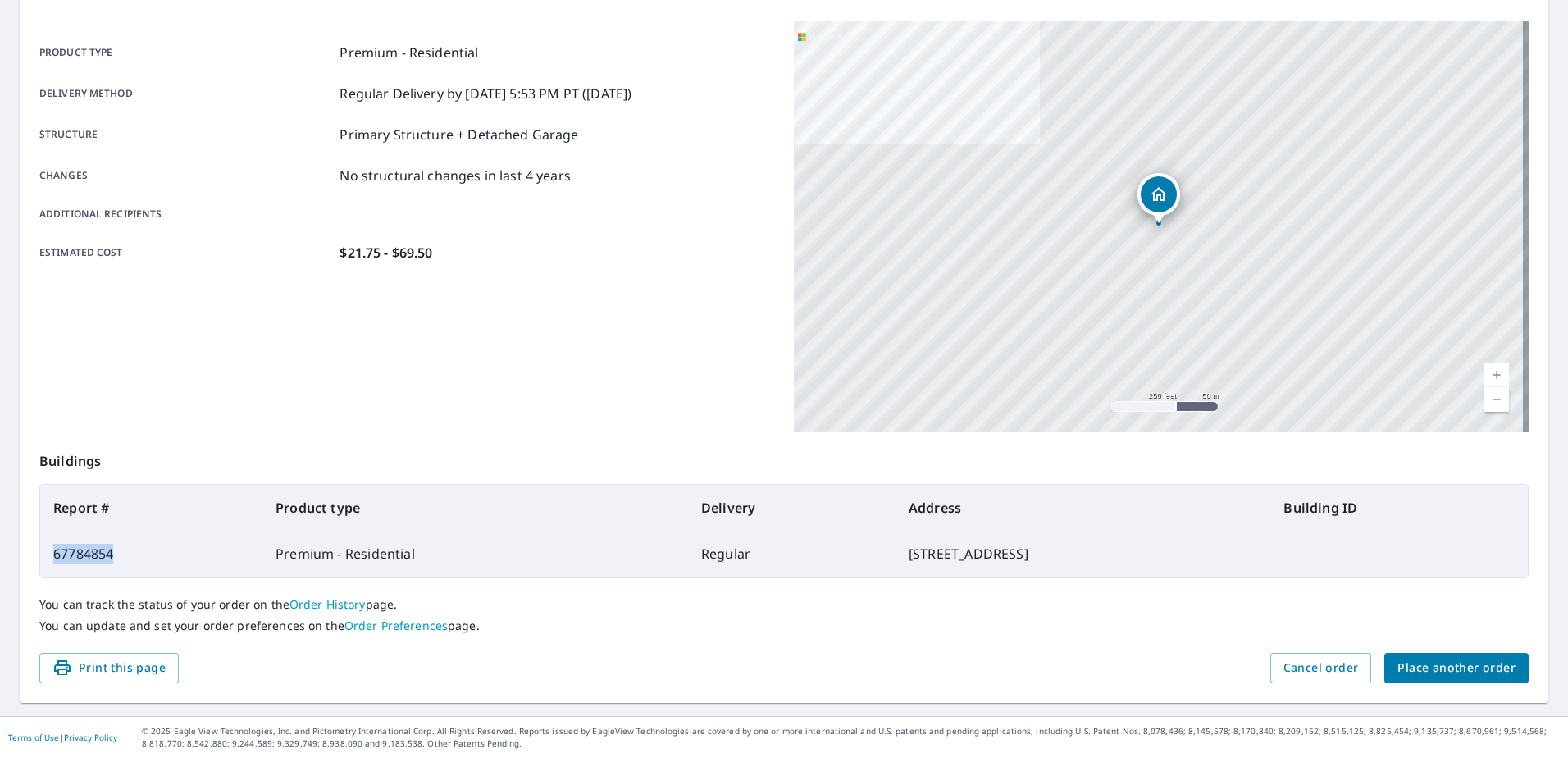
drag, startPoint x: 119, startPoint y: 554, endPoint x: 47, endPoint y: 554, distance: 72.0
click at [47, 554] on td "67784854" at bounding box center [151, 554] width 222 height 46
drag, startPoint x: 47, startPoint y: 554, endPoint x: 85, endPoint y: 551, distance: 38.1
copy td "67784854"
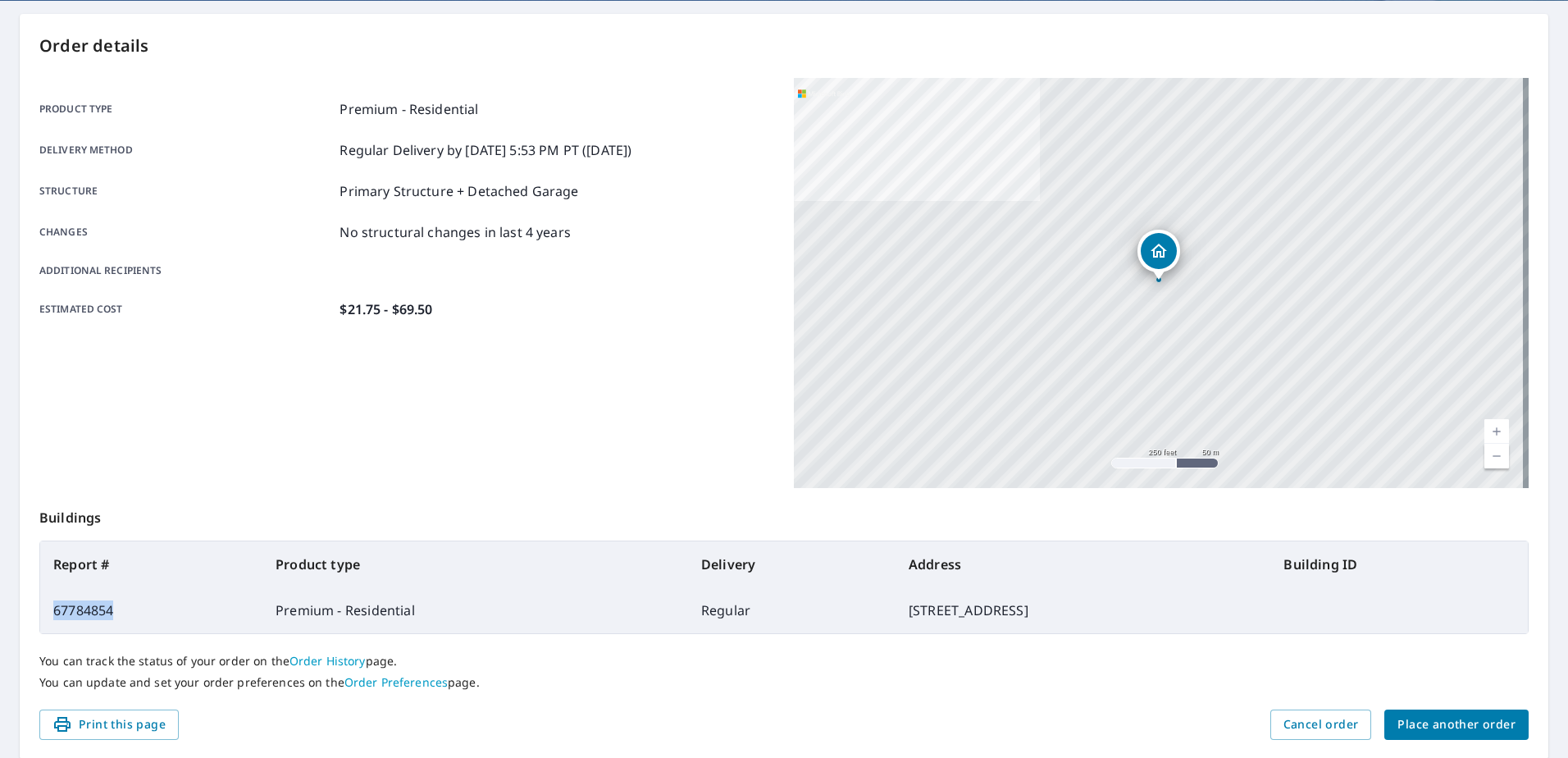
scroll to position [125, 0]
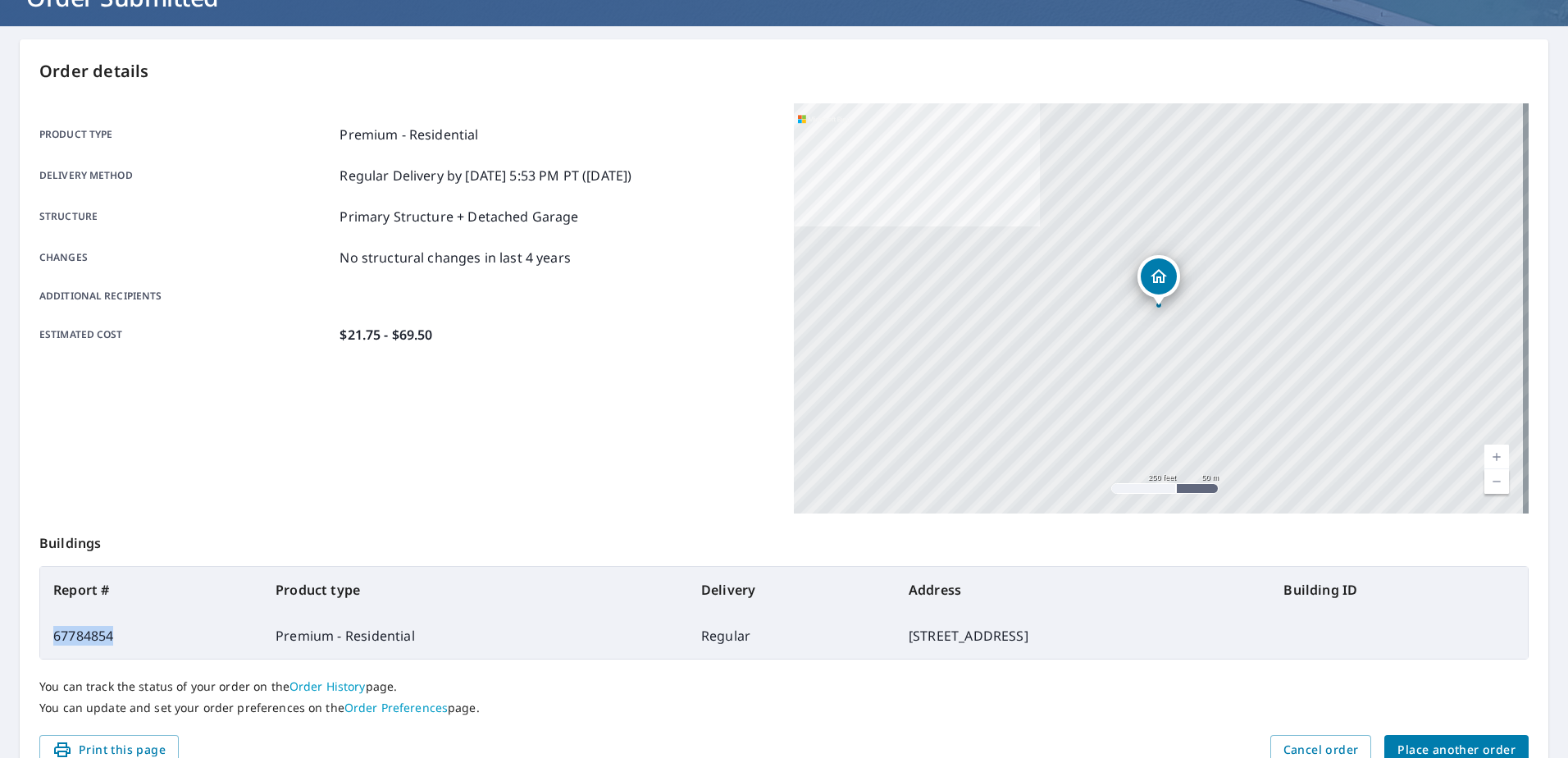
click at [1434, 742] on span "Place another order" at bounding box center [1456, 749] width 118 height 20
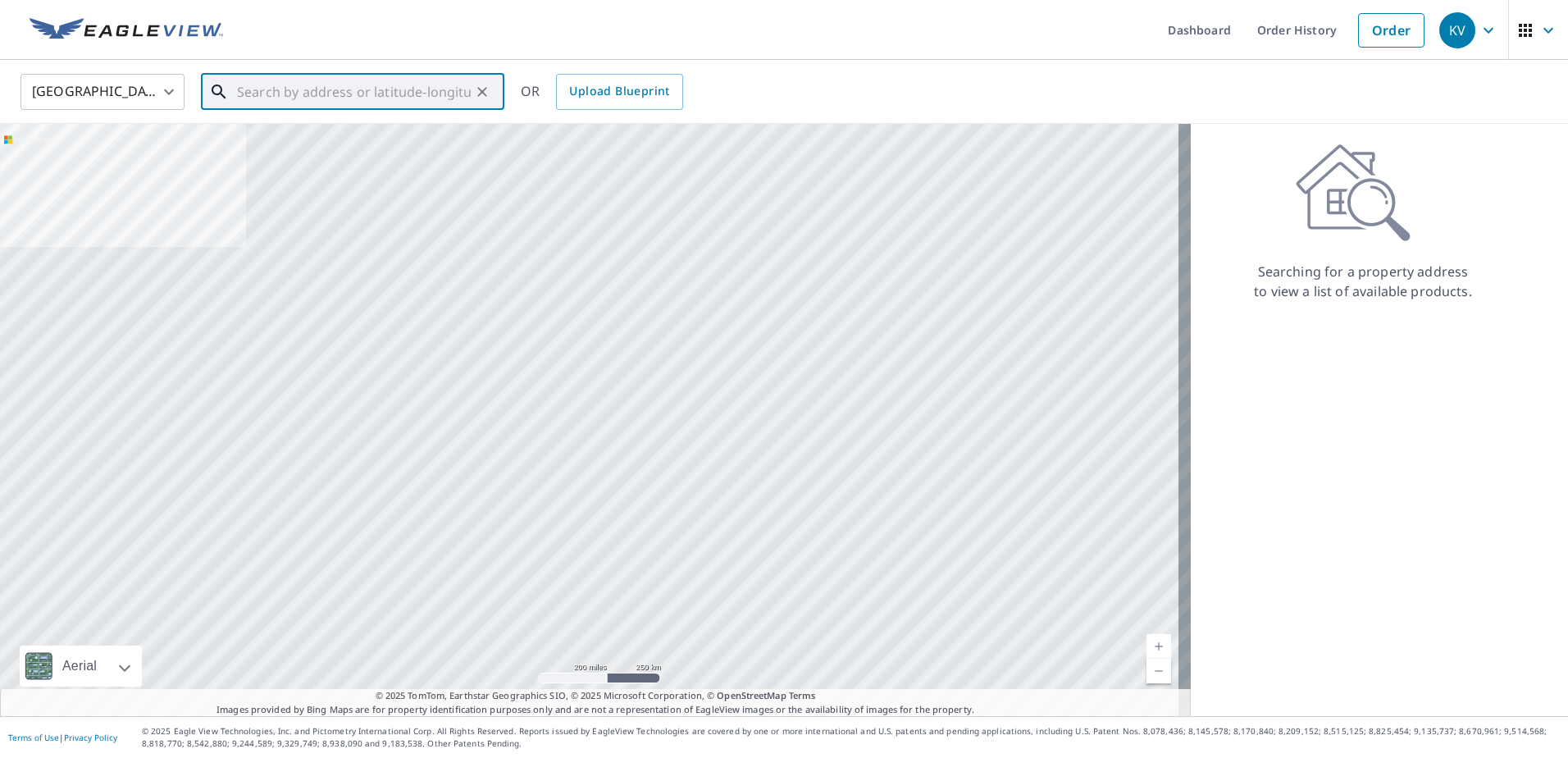
click at [275, 85] on input "text" at bounding box center [354, 92] width 234 height 46
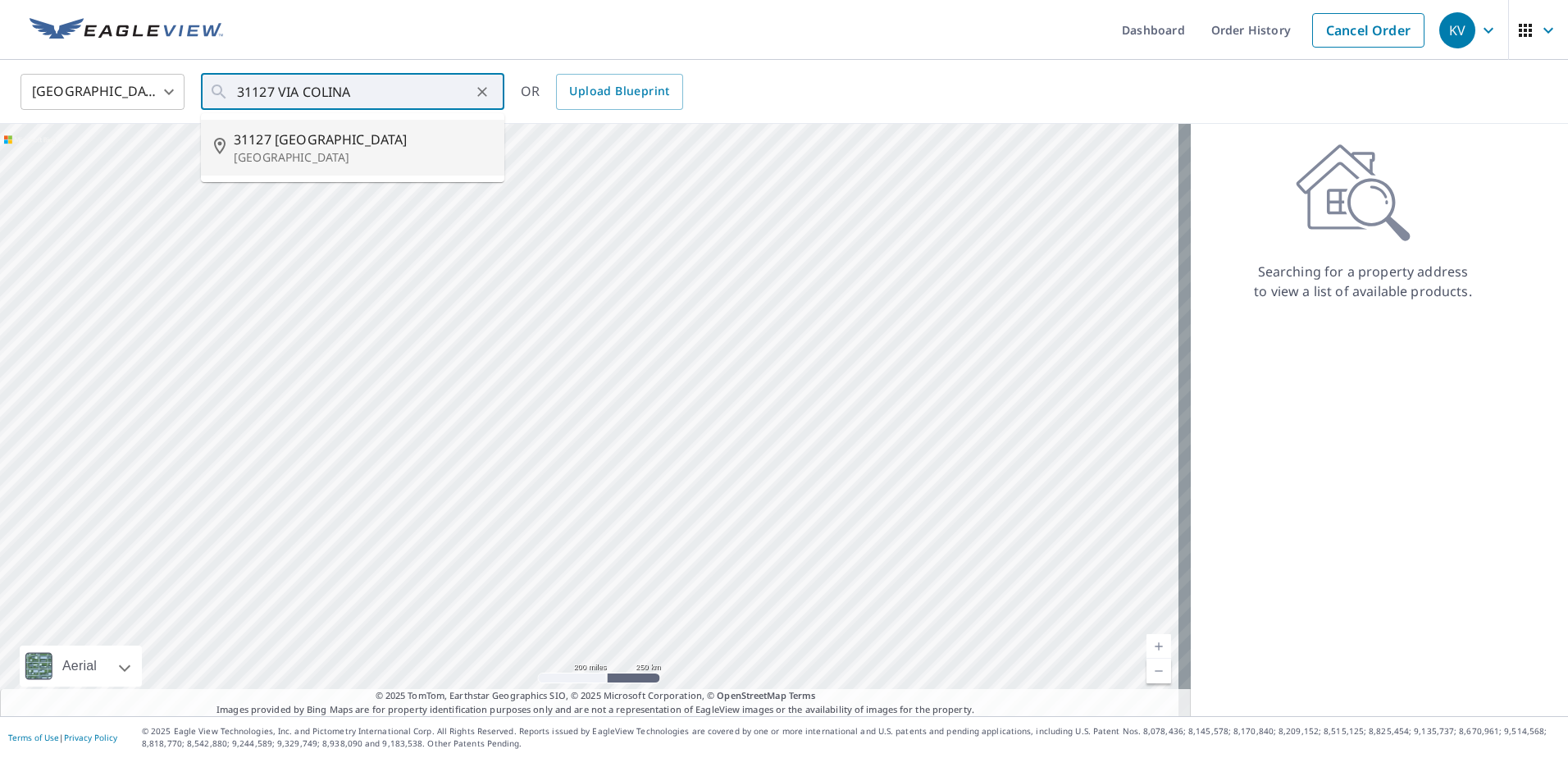
type input "[STREET_ADDRESS]"
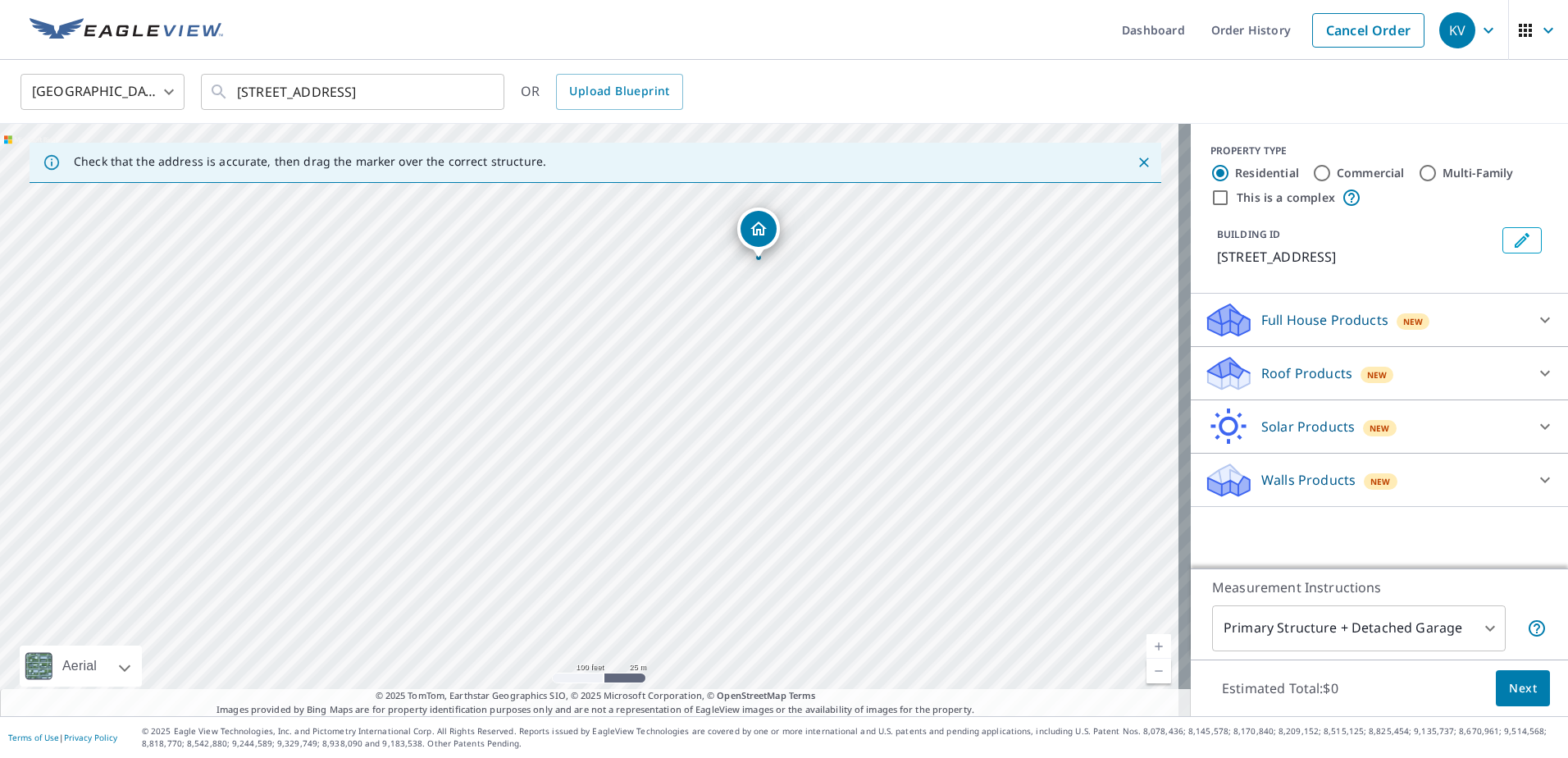
drag, startPoint x: 470, startPoint y: 498, endPoint x: 760, endPoint y: 231, distance: 394.2
drag, startPoint x: 541, startPoint y: 314, endPoint x: 533, endPoint y: 301, distance: 15.3
click at [1261, 383] on p "Roof Products" at bounding box center [1306, 373] width 91 height 20
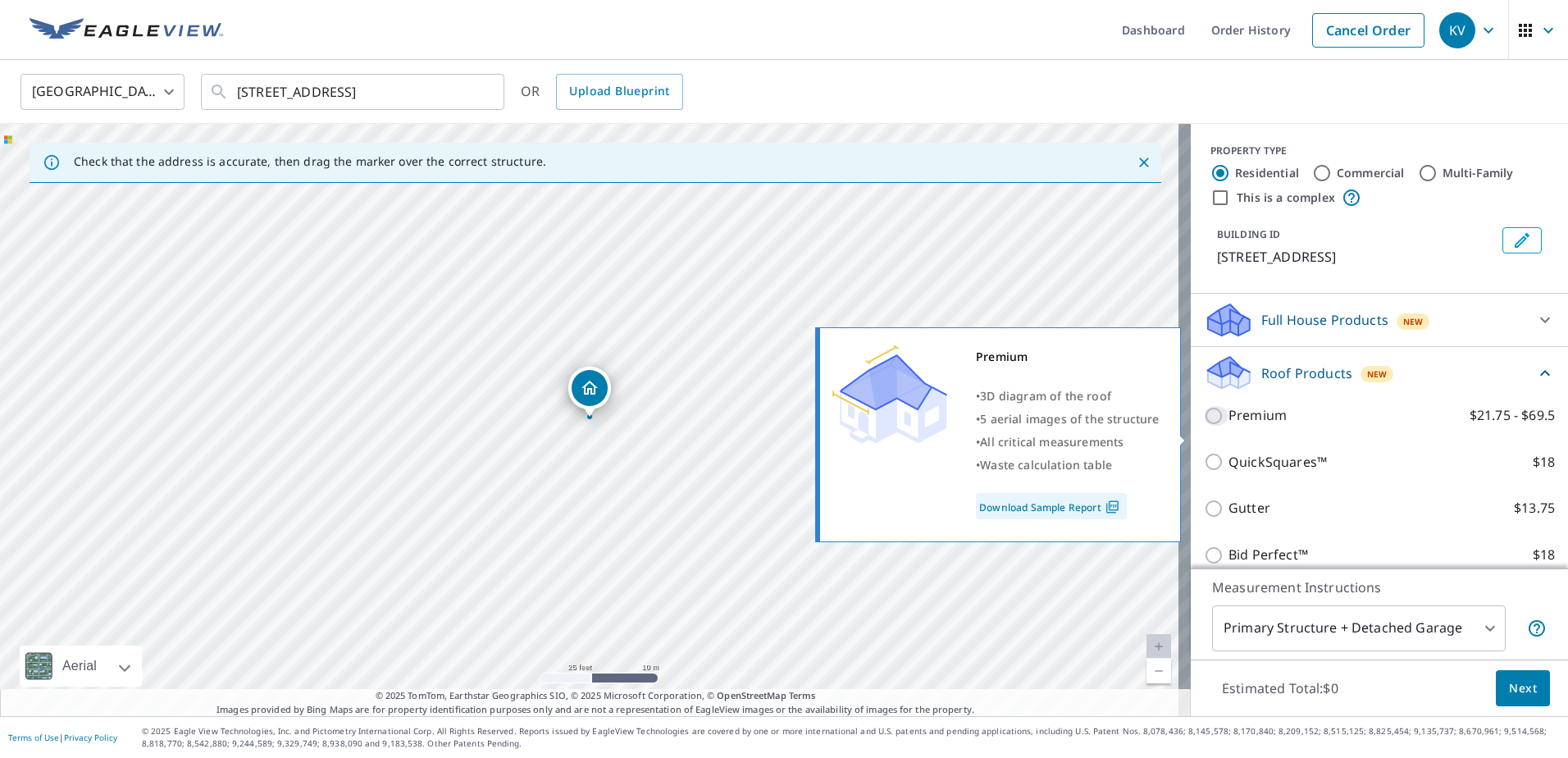
click at [1204, 425] on input "Premium $21.75 - $69.5" at bounding box center [1216, 415] width 25 height 20
checkbox input "true"
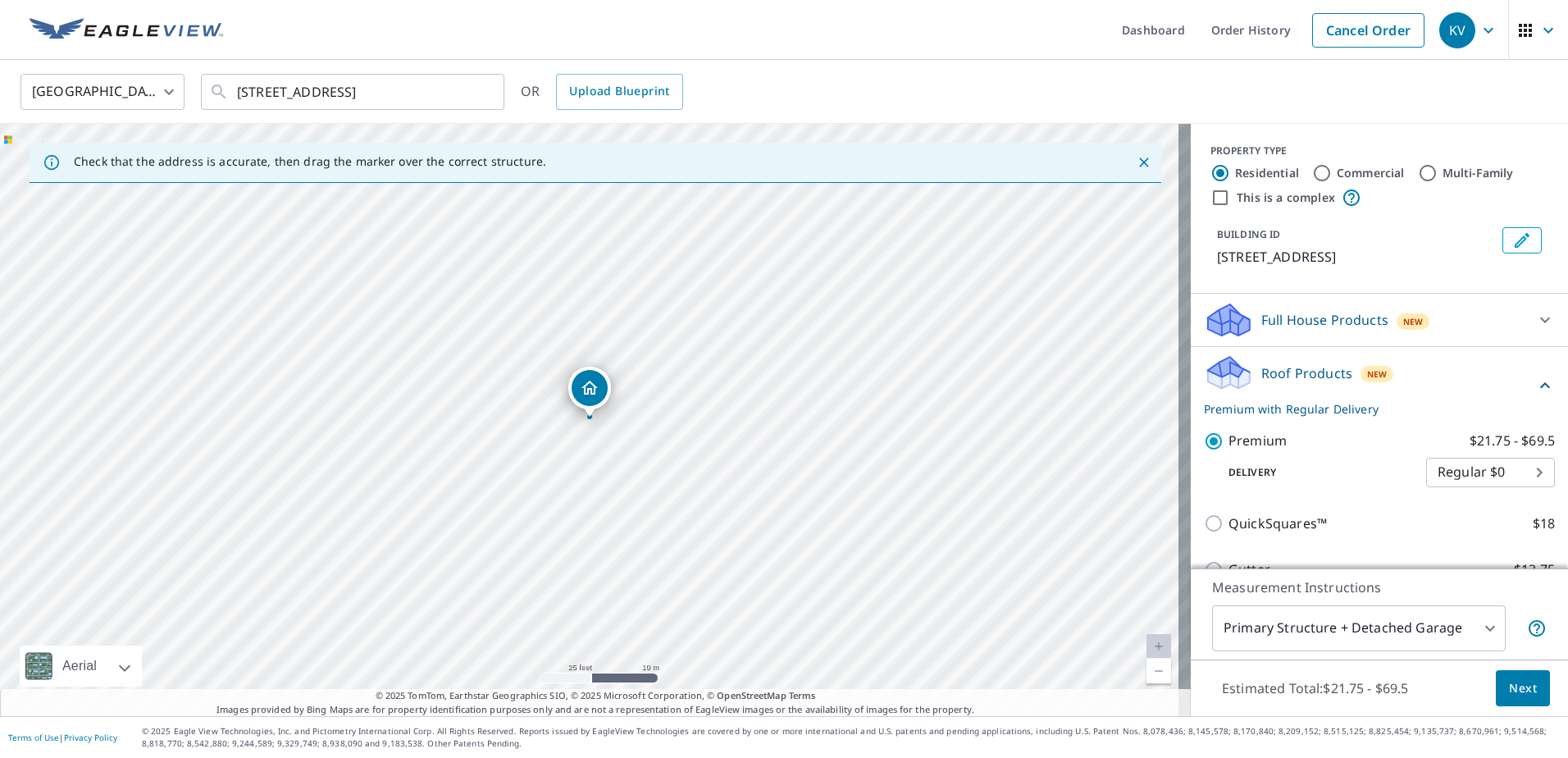
click at [1508, 687] on span "Next" at bounding box center [1522, 688] width 28 height 20
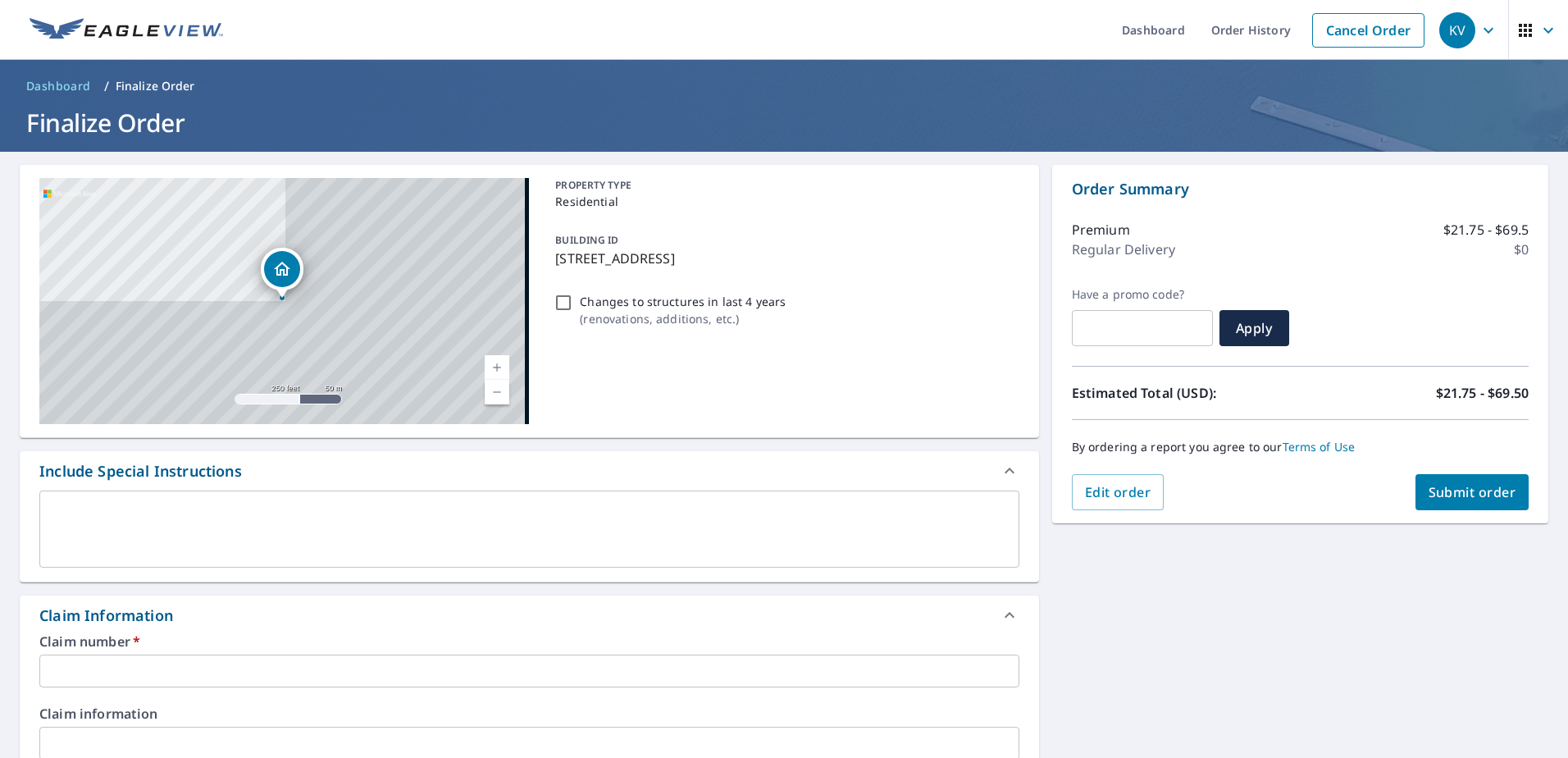
scroll to position [328, 0]
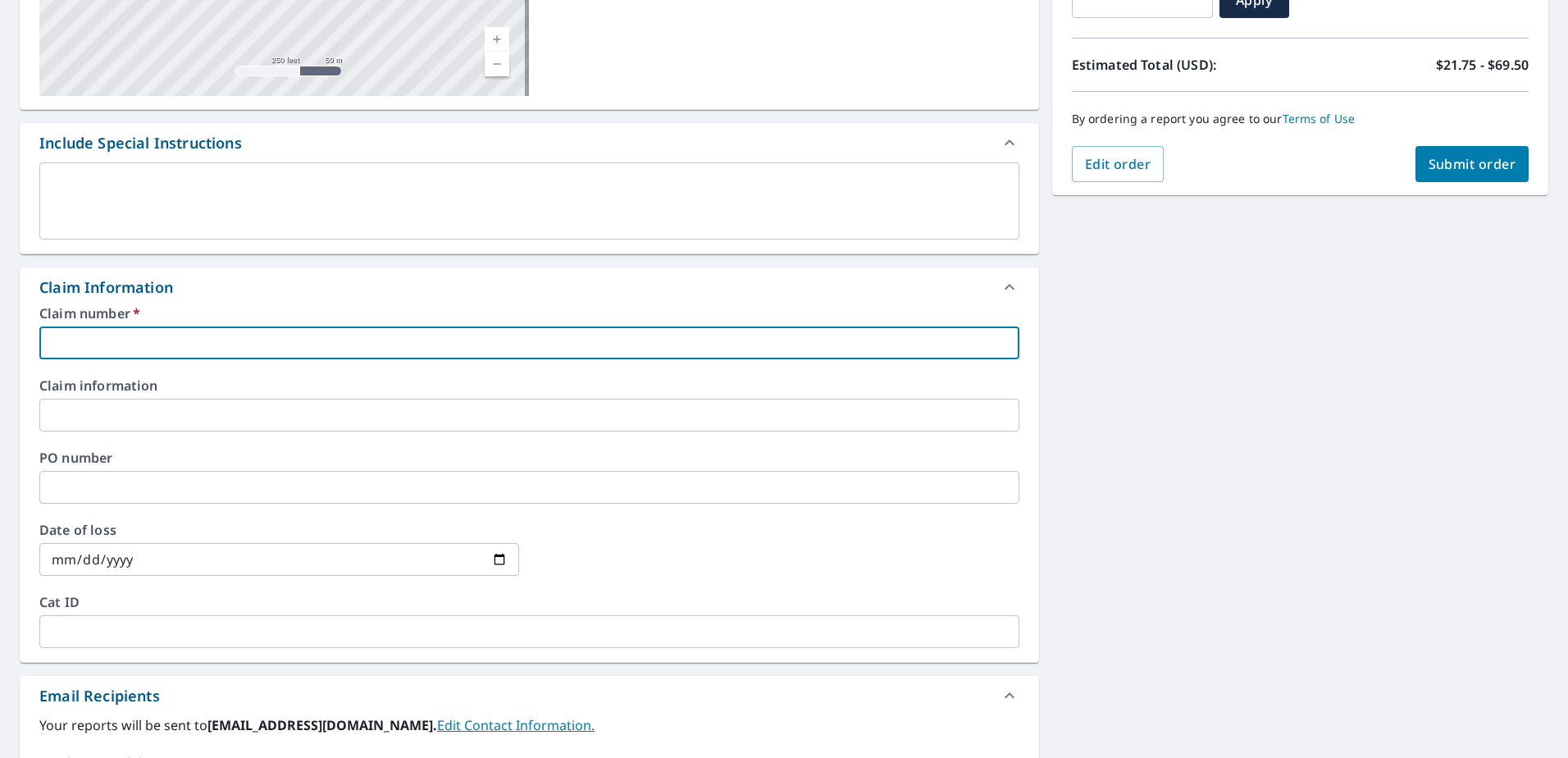
paste input "2213684"
type input "2213684"
checkbox input "true"
type input "2213684"
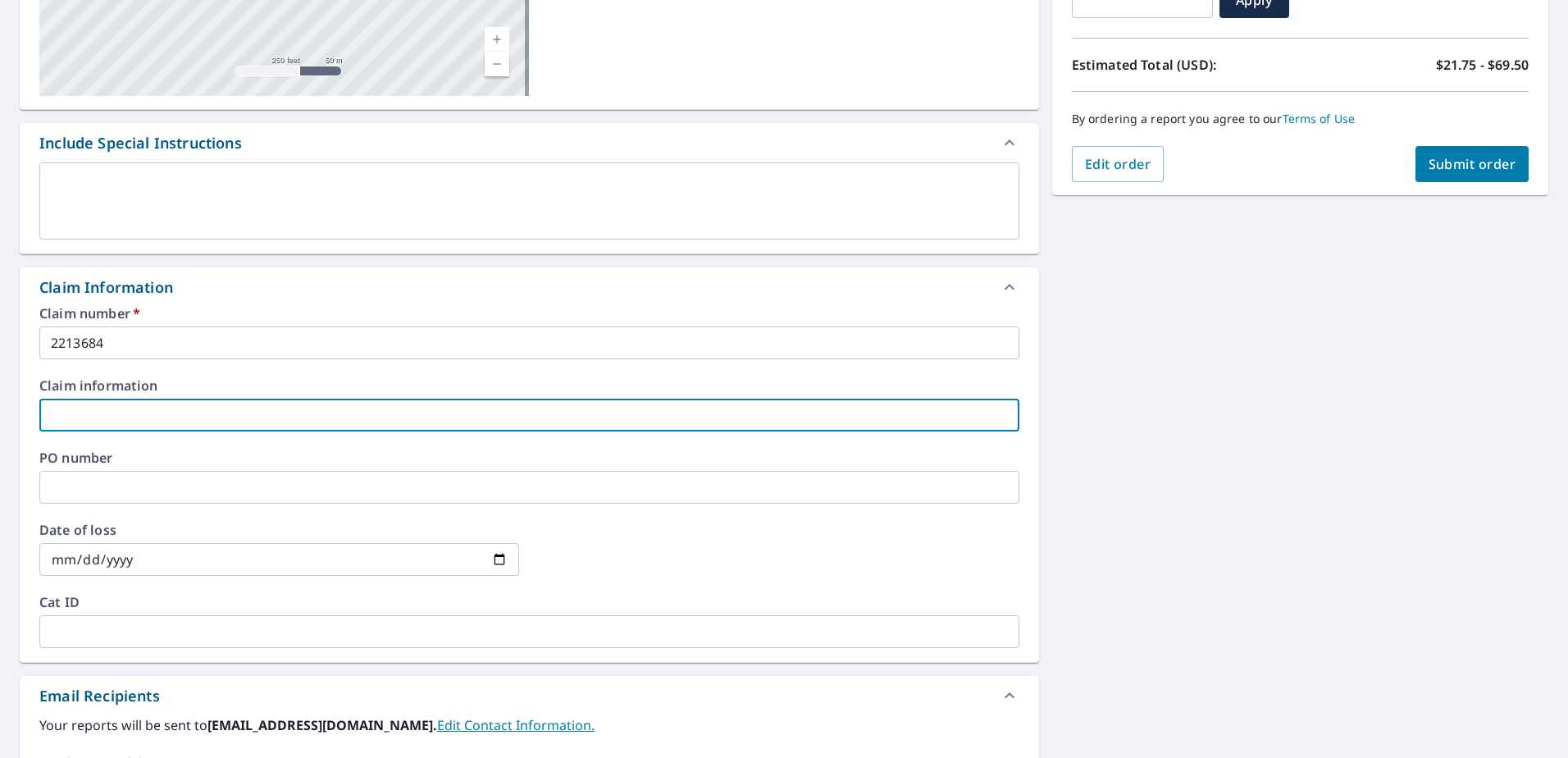
paste input "2213684"
type input "2213684"
checkbox input "true"
type input "2213684"
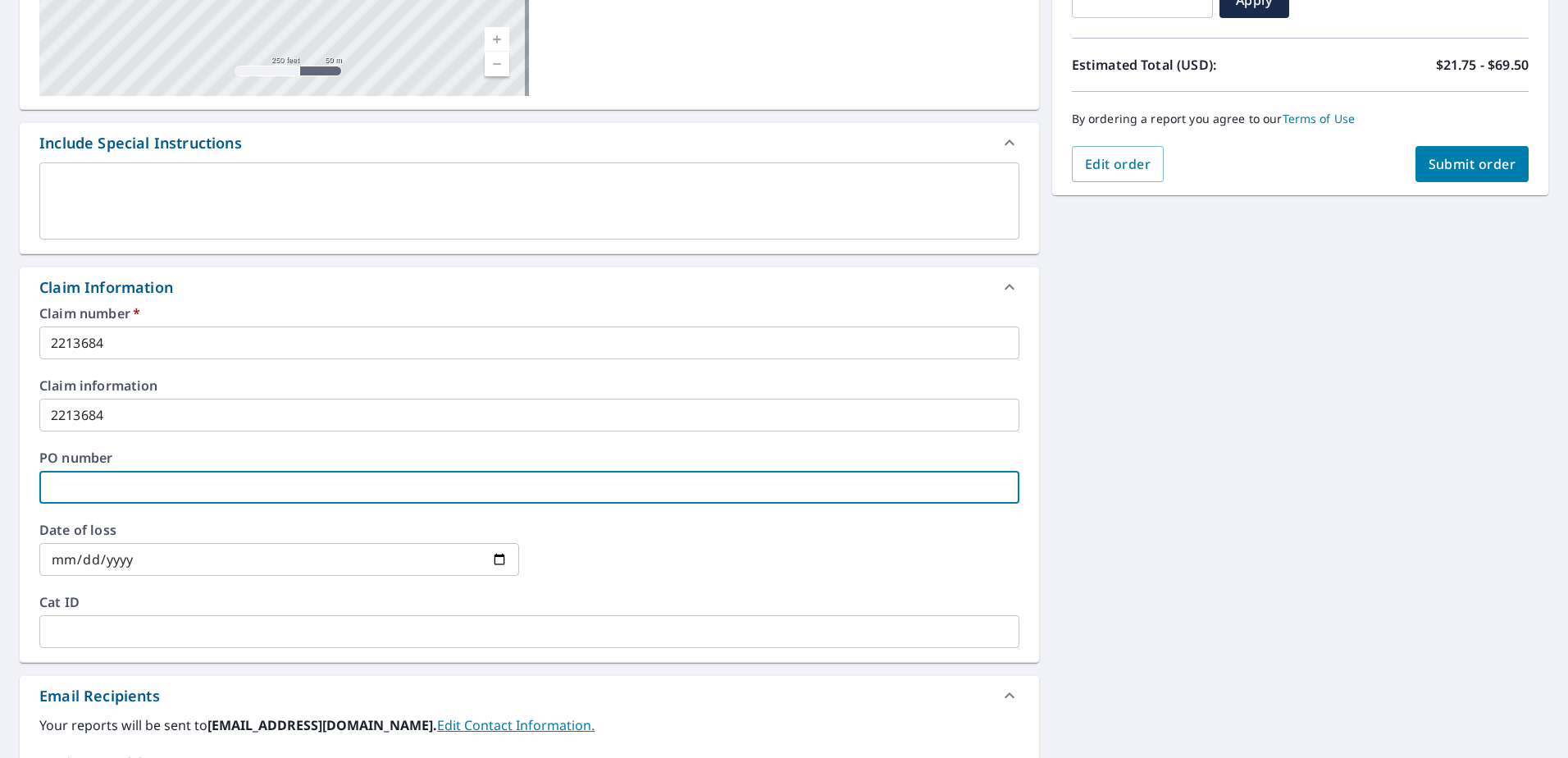
paste input "2213684"
type input "2213684"
checkbox input "true"
type input "2213684"
click at [1477, 166] on span "Submit order" at bounding box center [1472, 163] width 88 height 18
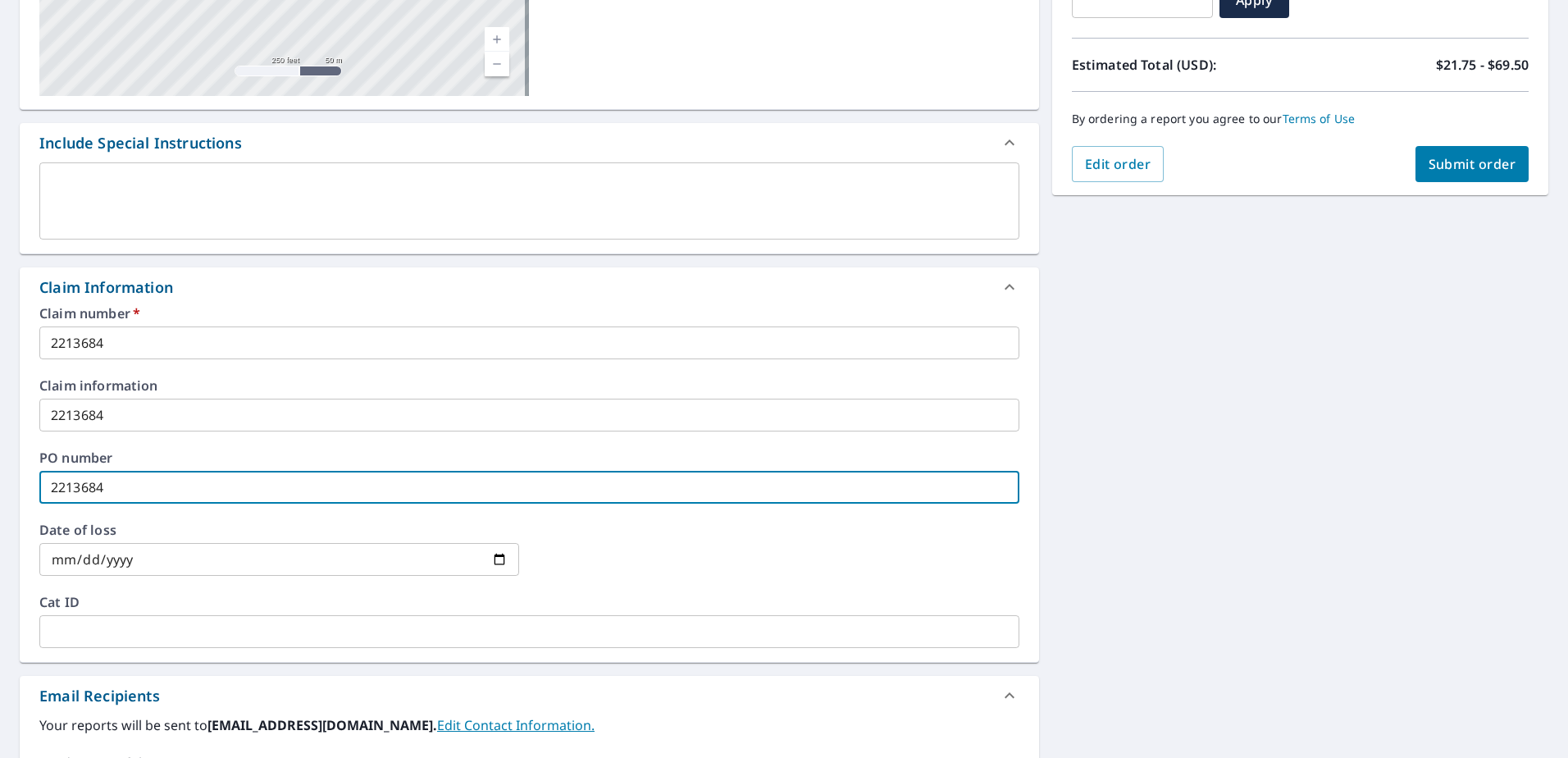
checkbox input "true"
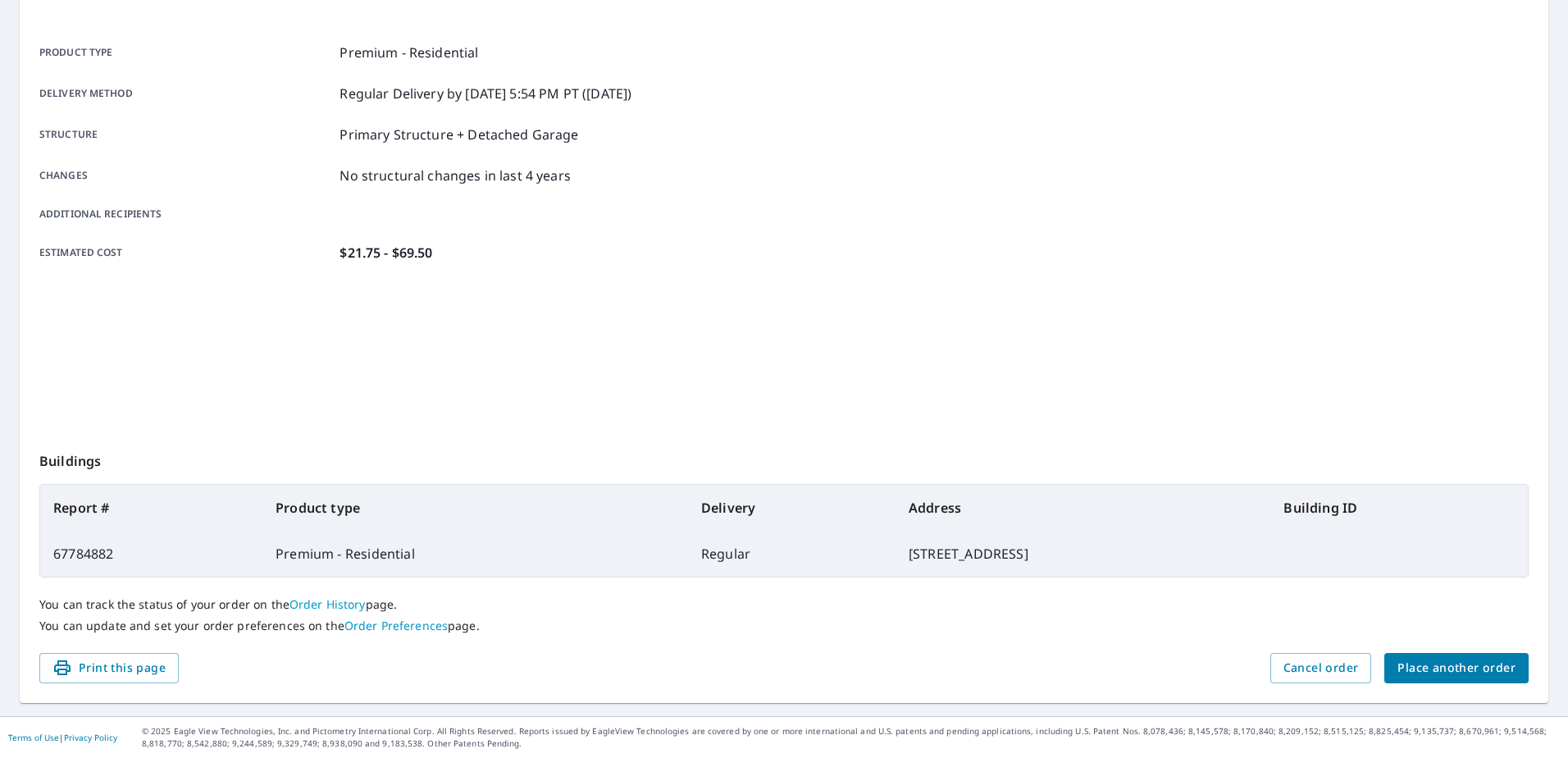
scroll to position [208, 0]
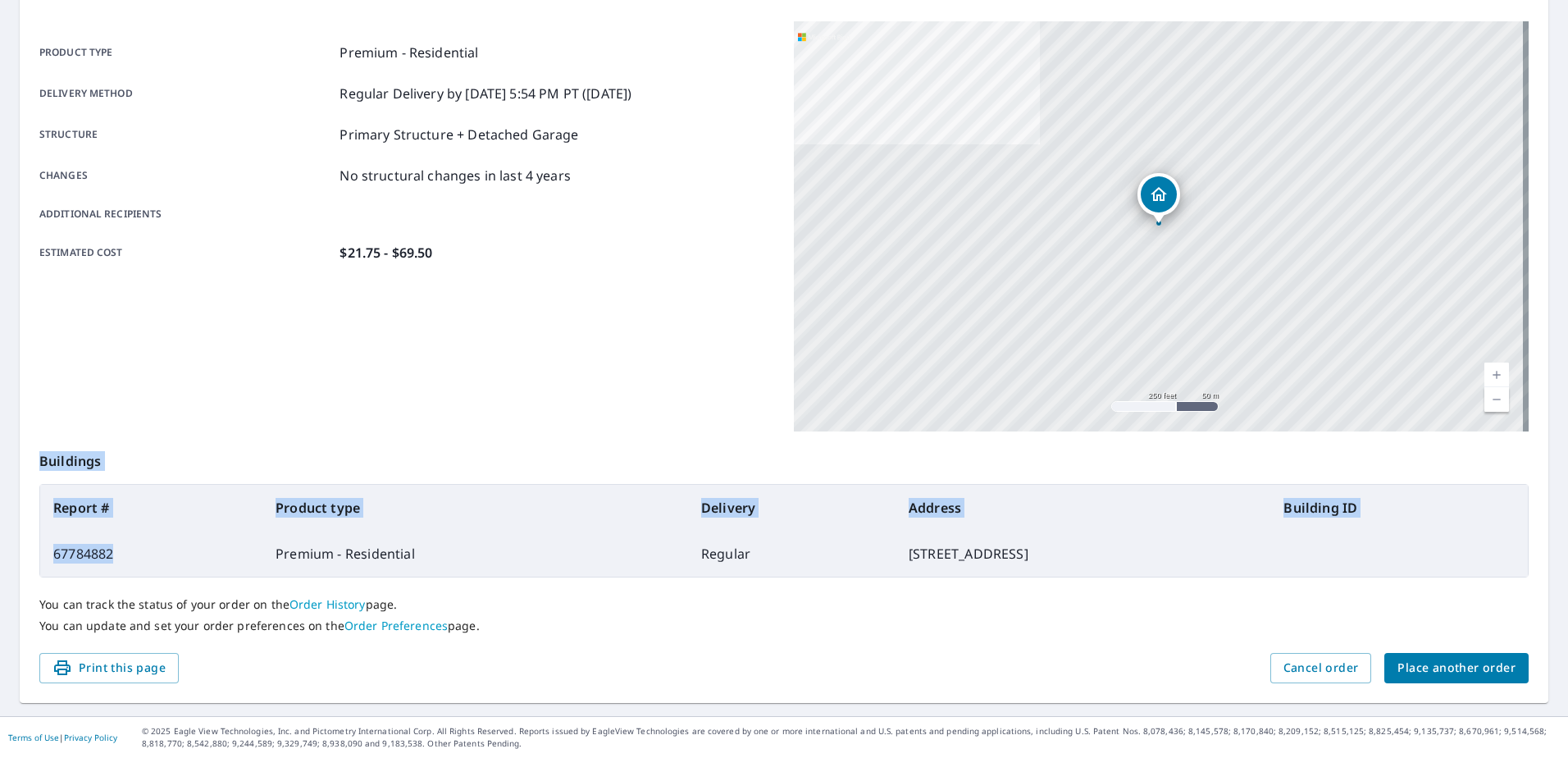
drag, startPoint x: 111, startPoint y: 554, endPoint x: 34, endPoint y: 550, distance: 77.1
click at [34, 550] on div "Order details Product type Premium - Residential Delivery method Regular Delive…" at bounding box center [784, 330] width 1529 height 745
drag, startPoint x: 34, startPoint y: 550, endPoint x: 146, endPoint y: 556, distance: 112.2
click at [146, 556] on td "67784882" at bounding box center [151, 554] width 222 height 46
drag, startPoint x: 144, startPoint y: 556, endPoint x: 45, endPoint y: 555, distance: 99.0
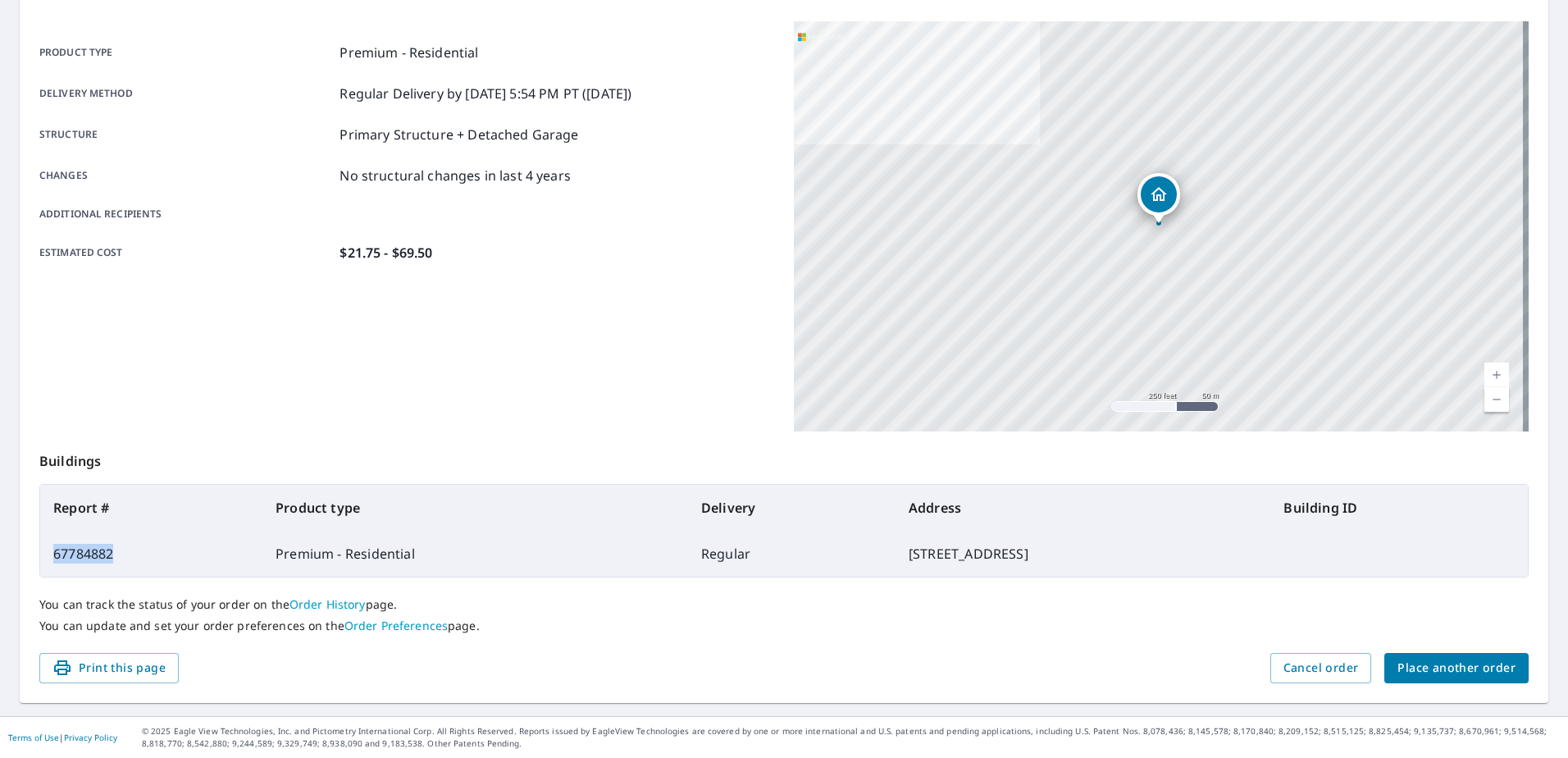
click at [45, 555] on td "67784882" at bounding box center [151, 554] width 222 height 46
drag, startPoint x: 45, startPoint y: 555, endPoint x: 80, endPoint y: 552, distance: 35.1
copy td "67784882"
